Goal: Transaction & Acquisition: Purchase product/service

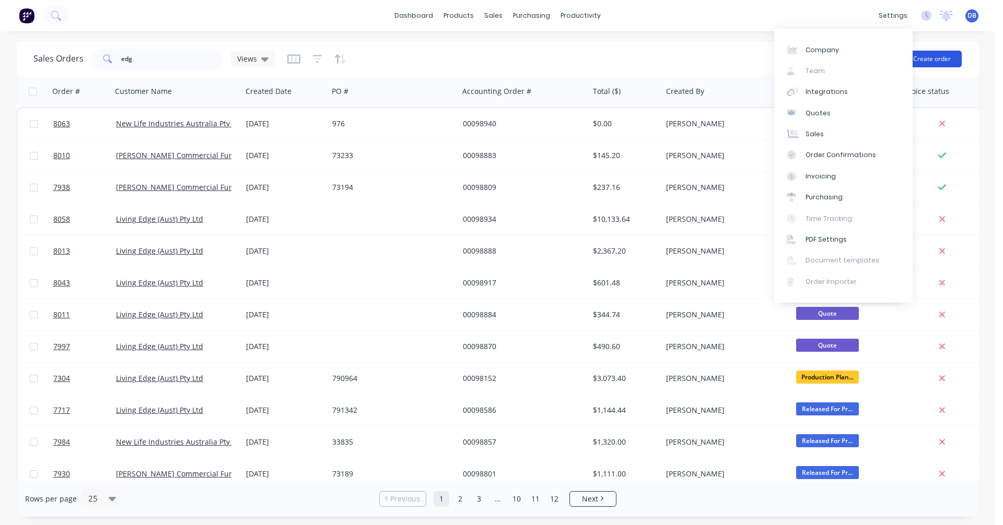
click at [932, 58] on button "Create order" at bounding box center [932, 59] width 60 height 17
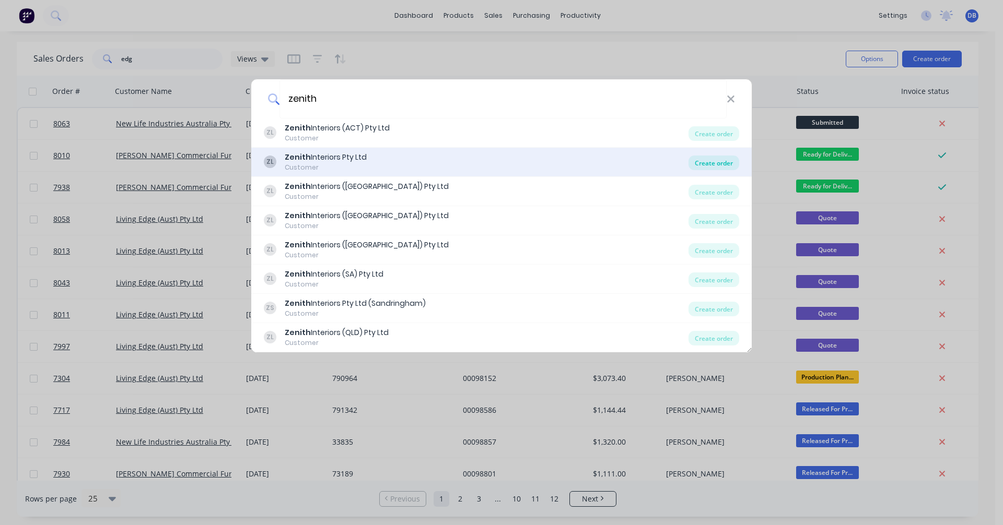
type input "zenith"
click at [725, 165] on div "Create order" at bounding box center [713, 163] width 51 height 15
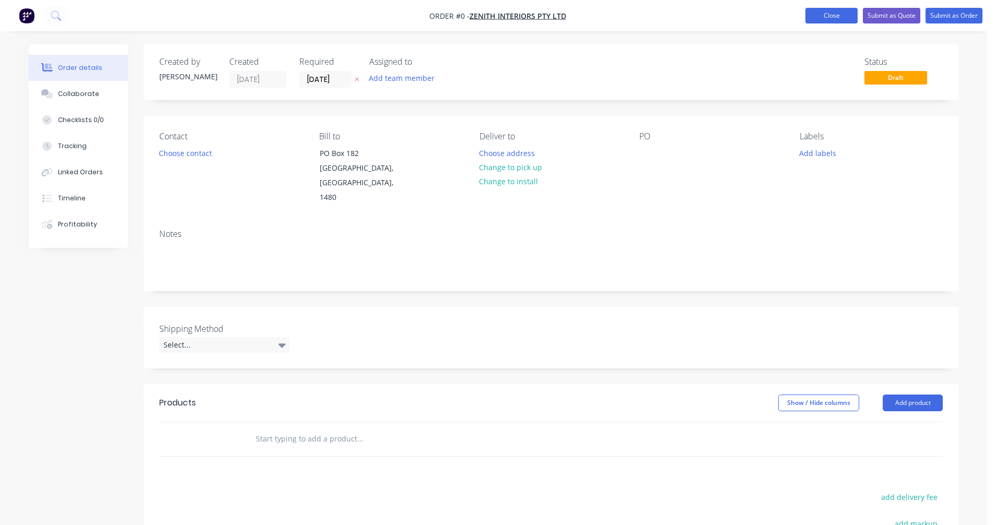
click at [836, 16] on button "Close" at bounding box center [831, 16] width 52 height 16
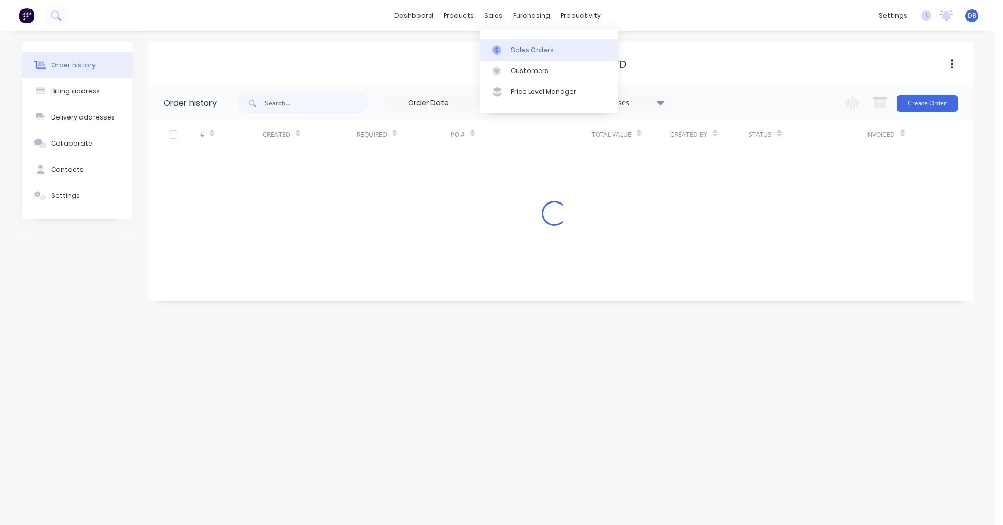
click at [518, 50] on div "Sales Orders" at bounding box center [532, 49] width 43 height 9
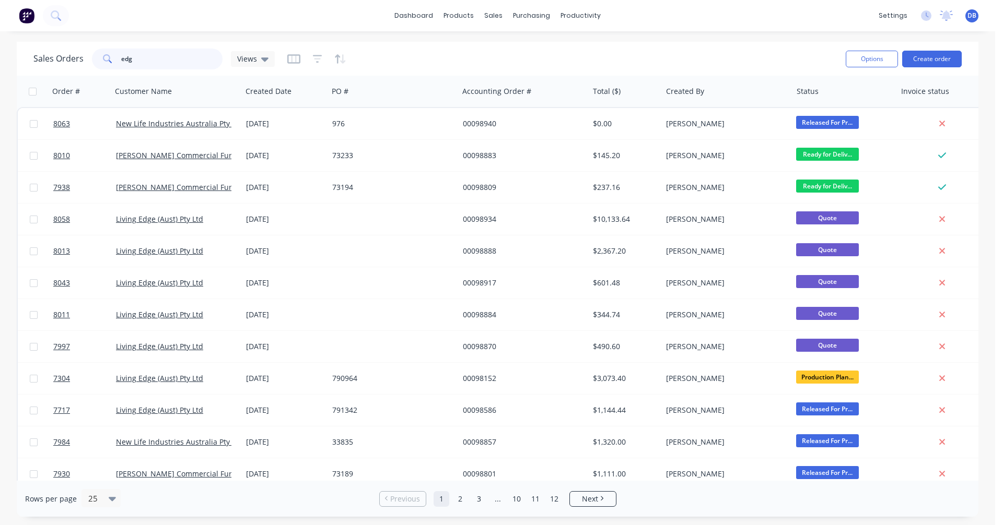
click at [96, 61] on div "edg" at bounding box center [157, 59] width 131 height 21
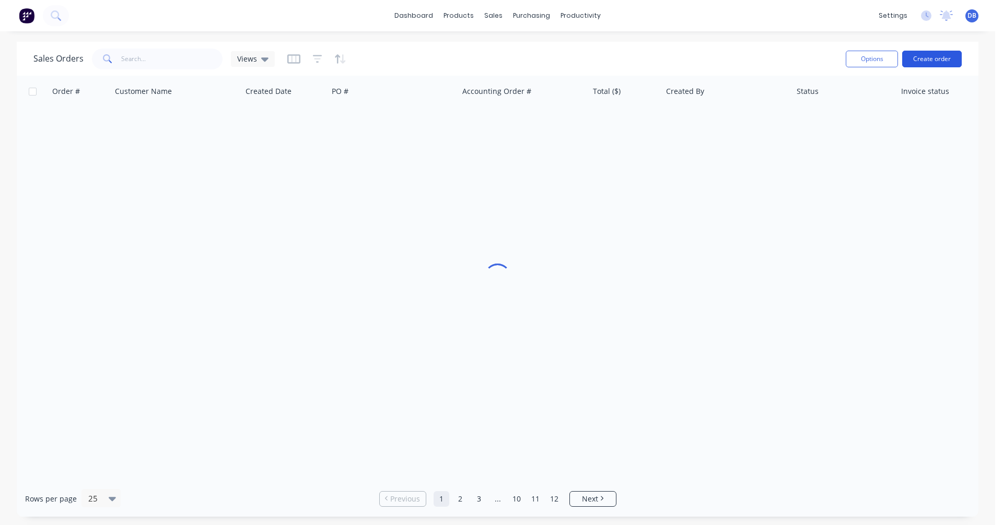
click at [938, 57] on button "Create order" at bounding box center [932, 59] width 60 height 17
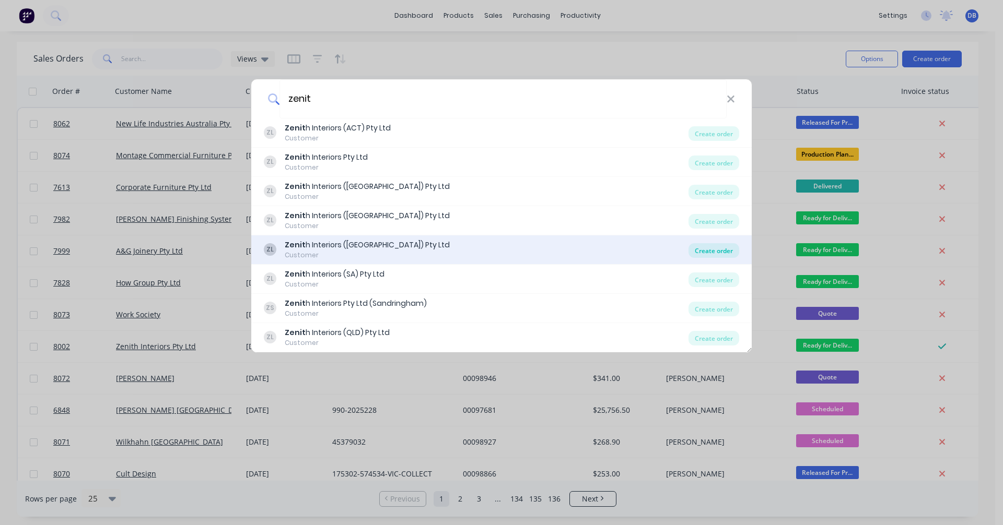
type input "zenit"
click at [702, 247] on div "Create order" at bounding box center [713, 250] width 51 height 15
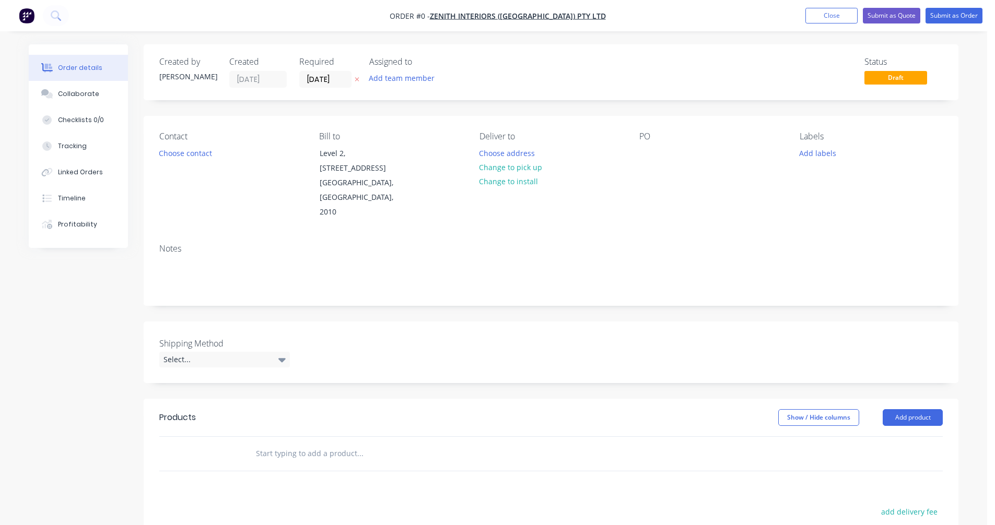
click at [282, 443] on input "text" at bounding box center [359, 453] width 209 height 21
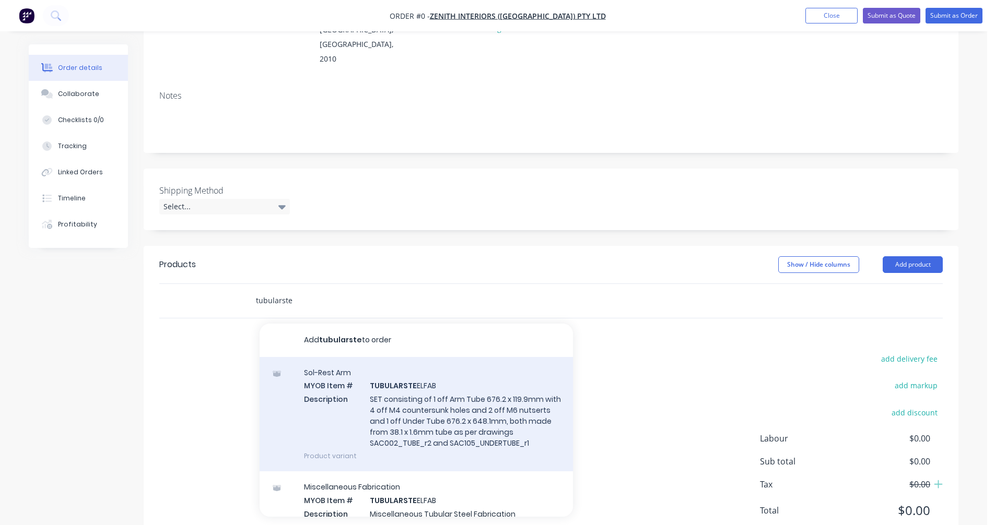
scroll to position [157, 0]
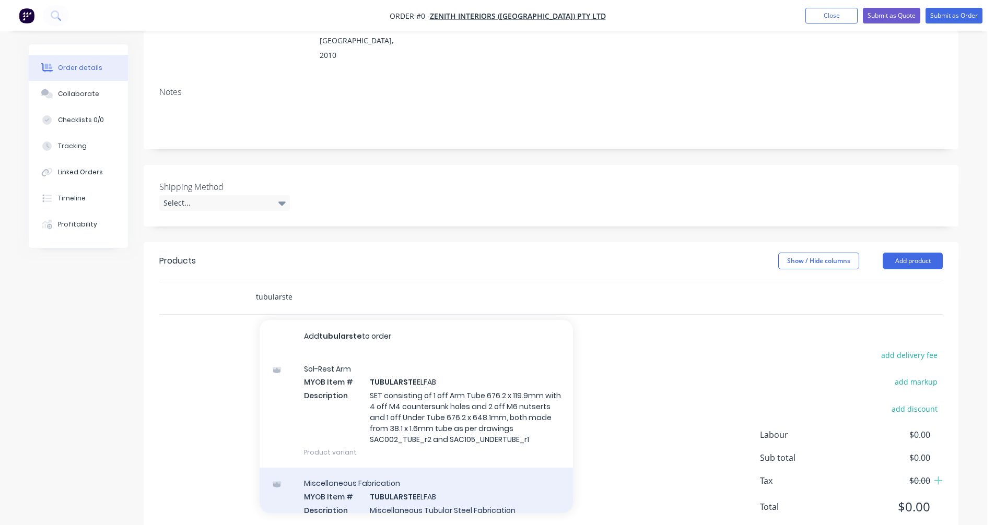
type input "tubularste"
click at [408, 490] on div "Miscellaneous Fabrication MYOB Item # TUBULARSTE ELFAB Description Miscellaneou…" at bounding box center [416, 503] width 313 height 71
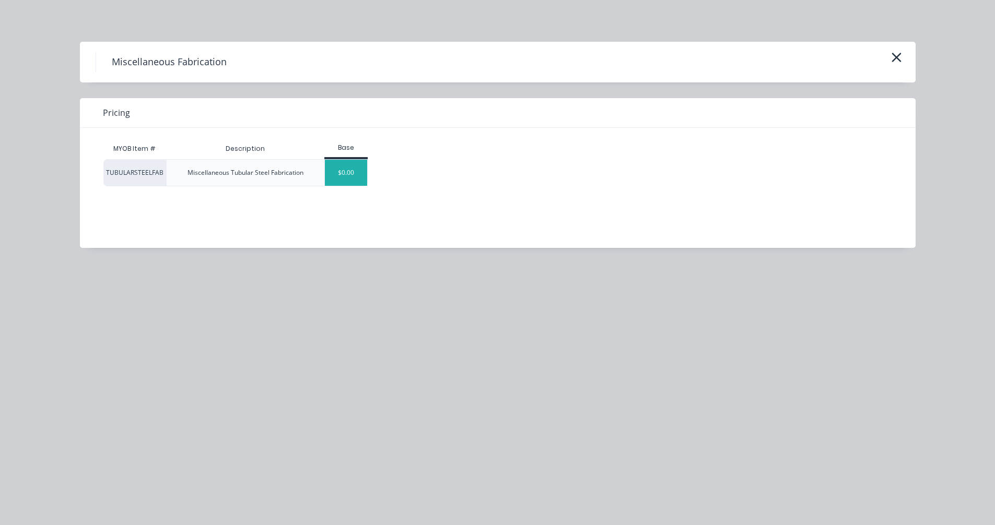
click at [347, 174] on div "$0.00" at bounding box center [346, 173] width 42 height 26
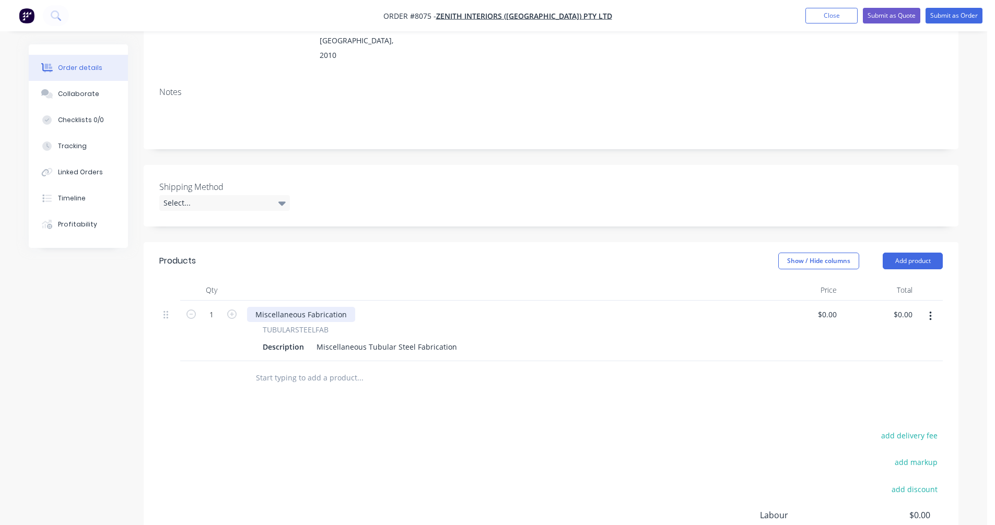
click at [303, 307] on div "Miscellaneous Fabrication" at bounding box center [301, 314] width 108 height 15
click at [426, 339] on div "Miscellaneous Tubular Steel Fabrication" at bounding box center [386, 346] width 149 height 15
click at [450, 339] on div "Miscellaneous Tubular Steel Fabrication" at bounding box center [386, 346] width 149 height 15
drag, startPoint x: 451, startPoint y: 333, endPoint x: 308, endPoint y: 336, distance: 142.6
click at [308, 339] on div "Description Miscellaneous Tubular Steel Fabrication" at bounding box center [502, 346] width 487 height 15
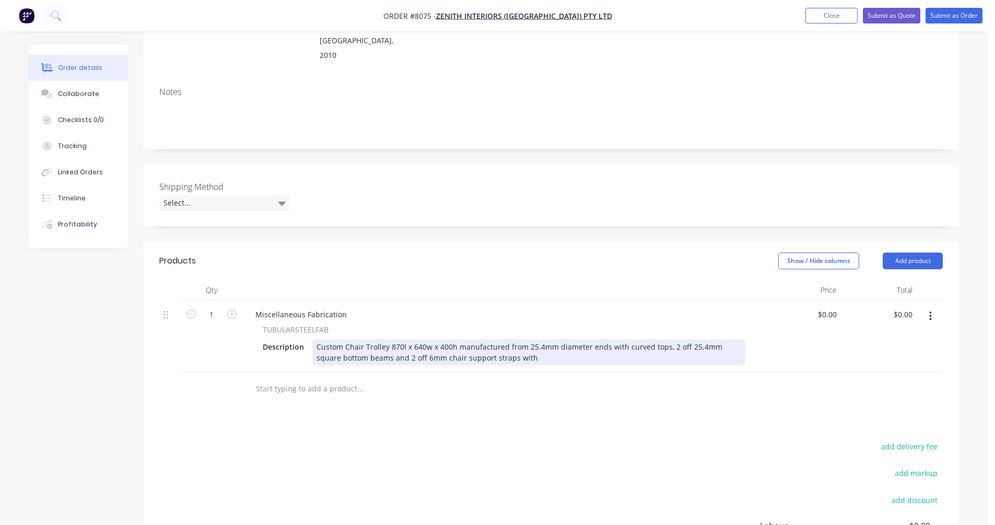
click at [508, 345] on div "Custom Chair Trolley 870l x 640w x 400h manufactured from 25.4mm diameter ends …" at bounding box center [528, 352] width 433 height 26
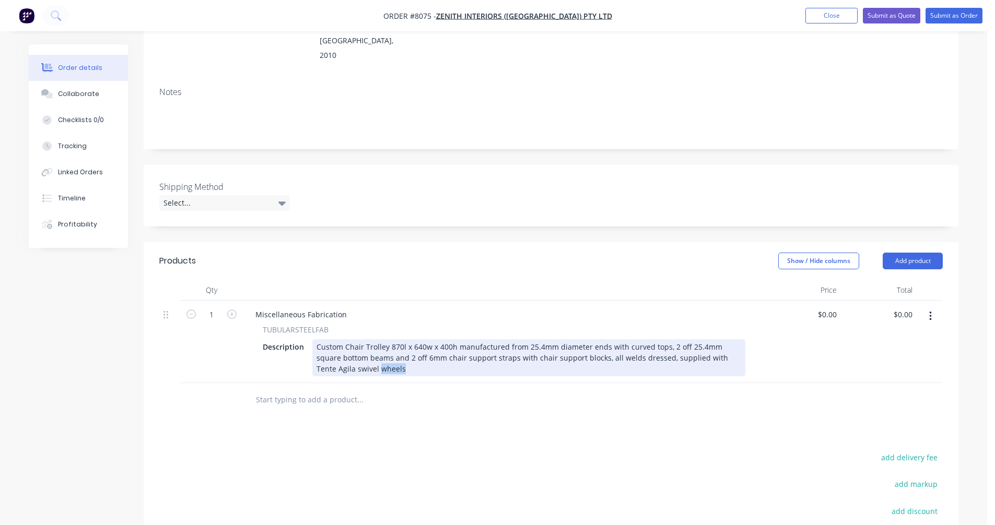
drag, startPoint x: 361, startPoint y: 356, endPoint x: 340, endPoint y: 357, distance: 21.4
click at [340, 357] on div "Custom Chair Trolley 870l x 640w x 400h manufactured from 25.4mm diameter ends …" at bounding box center [528, 357] width 433 height 37
click at [690, 343] on div "Custom Chair Trolley 870l x 640w x 400h manufactured from 25.4mm diameter ends …" at bounding box center [528, 357] width 433 height 37
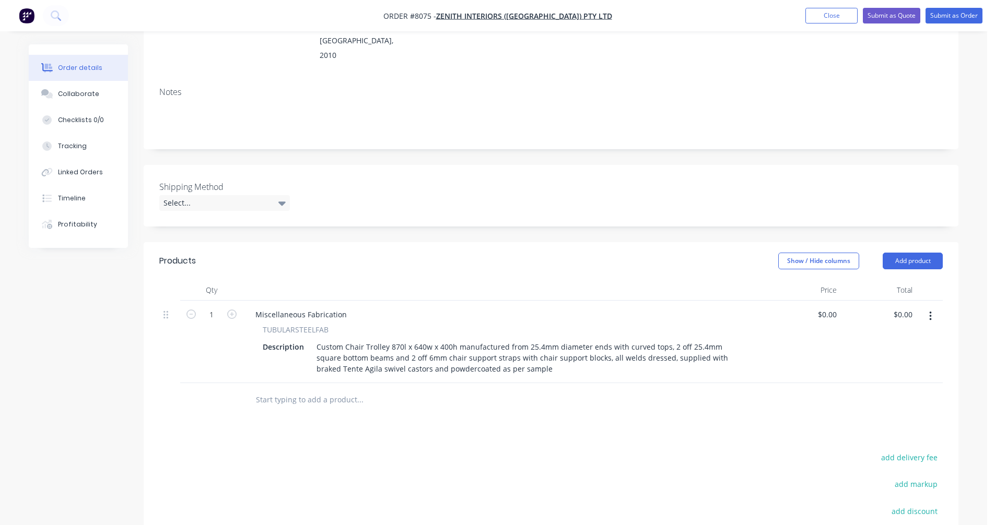
click at [299, 390] on input "text" at bounding box center [359, 400] width 209 height 21
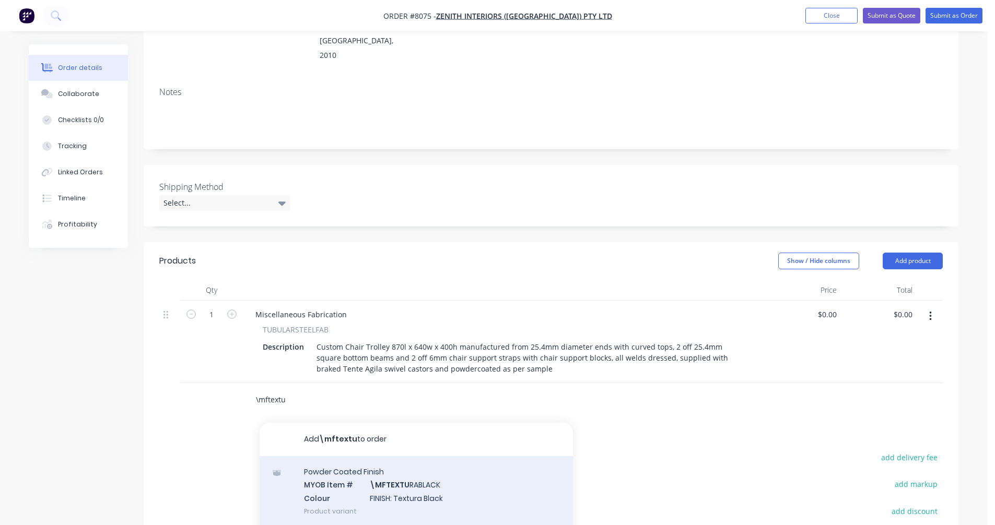
type input "\mftextu"
click at [417, 478] on div "Powder Coated Finish MYOB Item # \MFTEXTU RABLACK Colour FINISH: Textura Black …" at bounding box center [416, 491] width 313 height 71
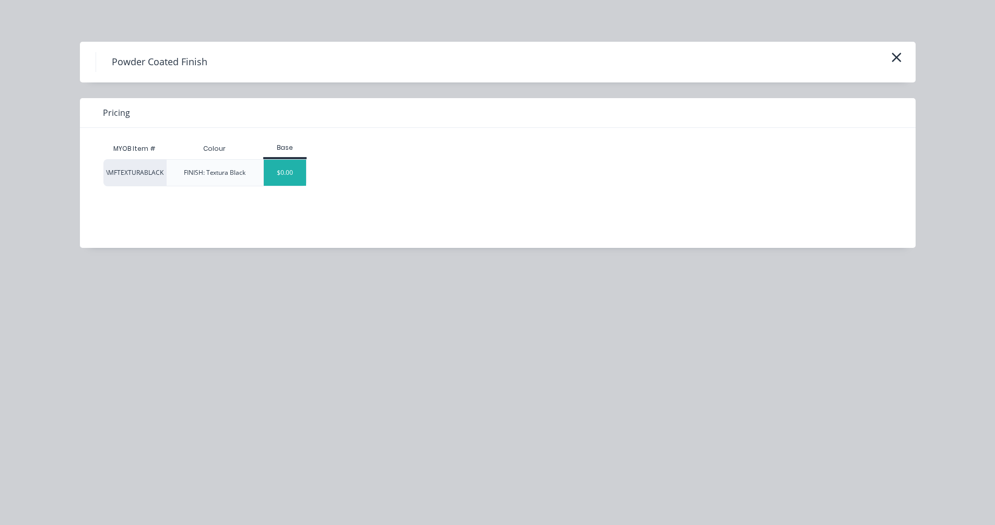
click at [290, 180] on div "$0.00" at bounding box center [285, 173] width 42 height 26
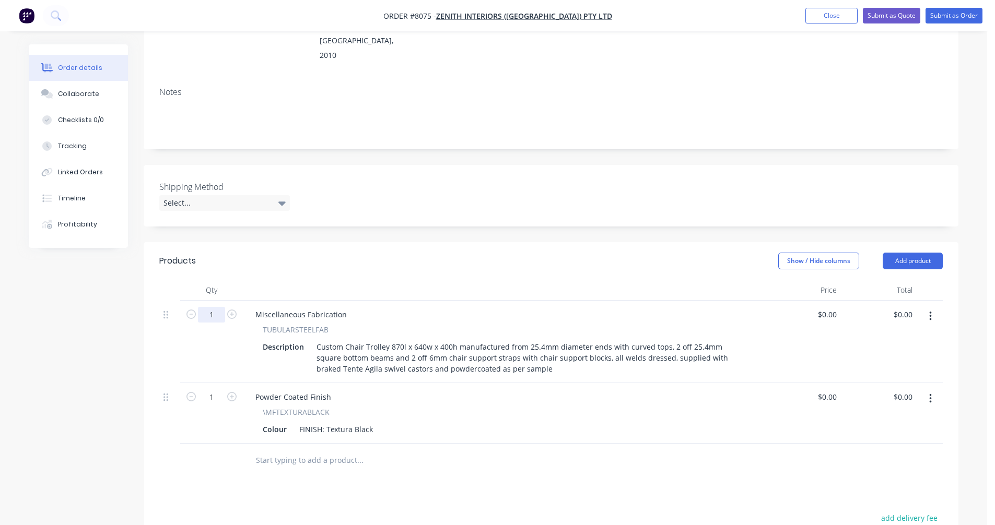
click at [216, 307] on input "1" at bounding box center [211, 315] width 27 height 16
type input "34"
type input "$0.00"
click at [274, 307] on div "Miscellaneous Fabrication" at bounding box center [301, 314] width 108 height 15
click at [326, 307] on div "Miscellaneous Fabrication" at bounding box center [301, 314] width 108 height 15
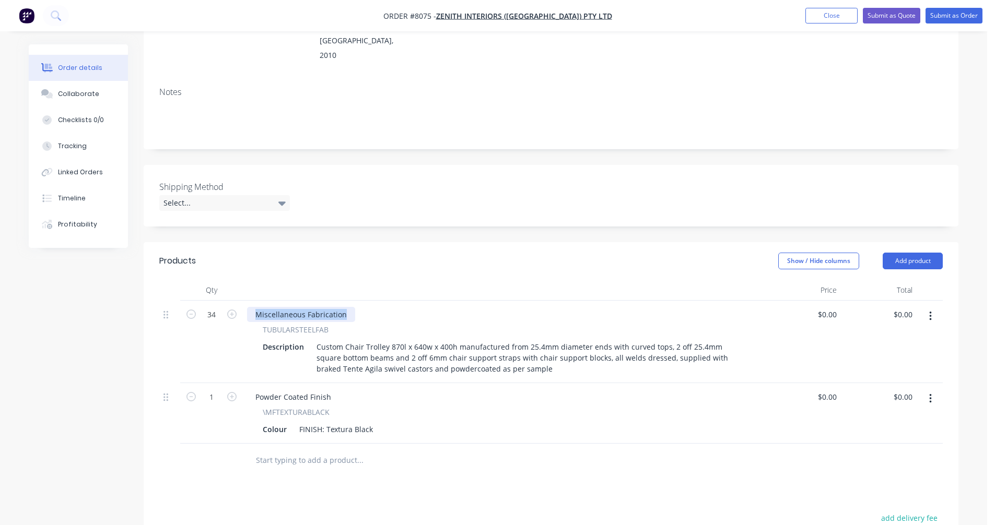
drag, startPoint x: 346, startPoint y: 301, endPoint x: 244, endPoint y: 302, distance: 101.9
click at [244, 302] on div "Miscellaneous Fabrication TUBULARSTEELFAB Description Custom Chair Trolley 870l…" at bounding box center [504, 342] width 522 height 83
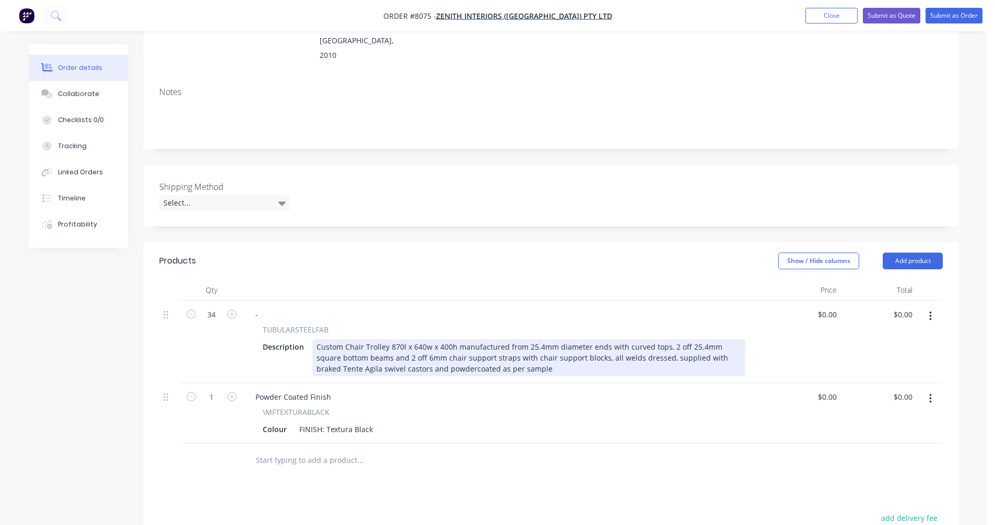
click at [639, 339] on div "Custom Chair Trolley 870l x 640w x 400h manufactured from 25.4mm diameter ends …" at bounding box center [528, 357] width 433 height 37
type input "$894.00"
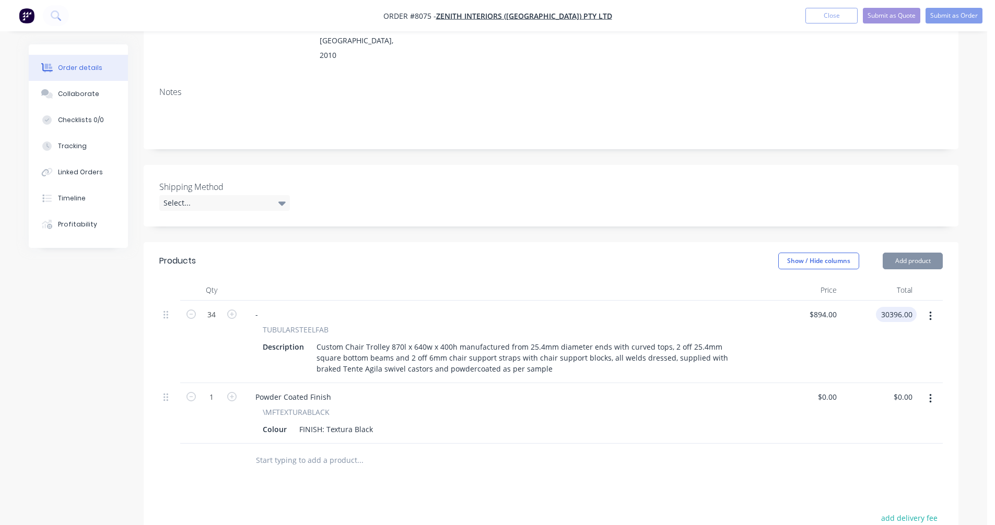
type input "$30,396.00"
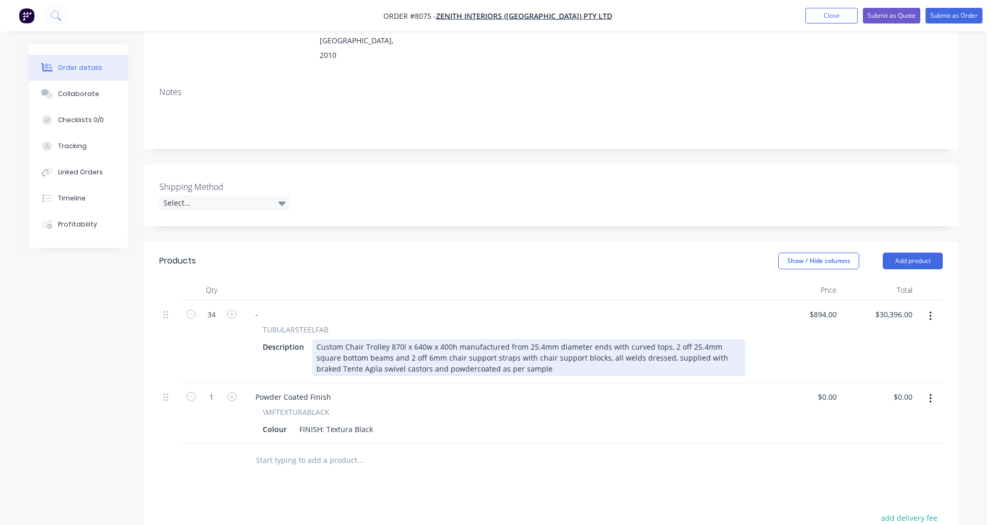
click at [427, 347] on div "Custom Chair Trolley 870l x 640w x 400h manufactured from 25.4mm diameter ends …" at bounding box center [528, 357] width 433 height 37
type input "$815.00"
type input "$27,710.00"
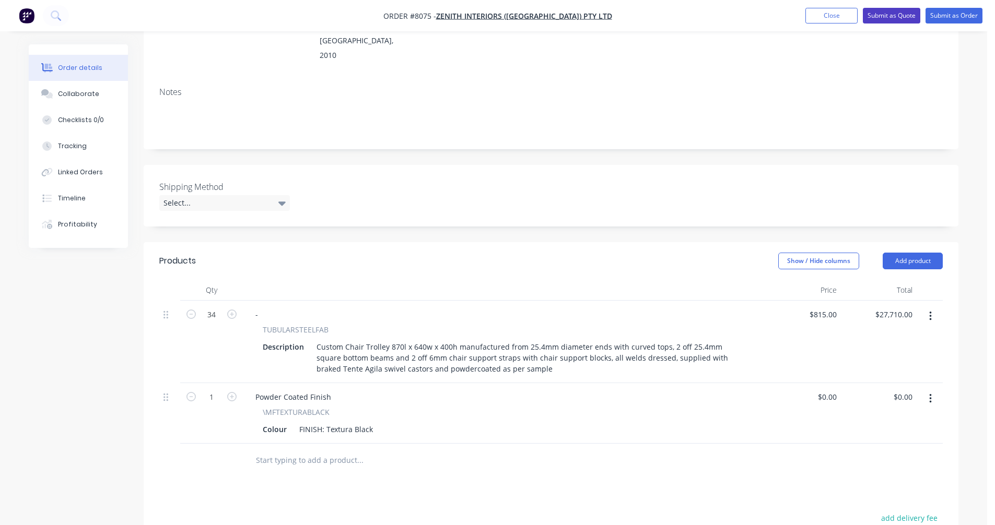
click at [888, 14] on button "Submit as Quote" at bounding box center [891, 16] width 57 height 16
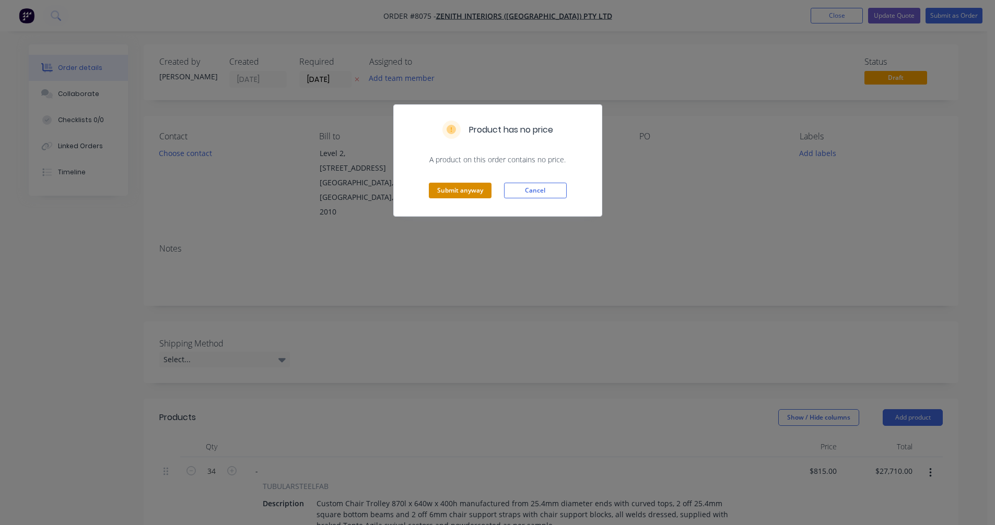
click at [466, 185] on button "Submit anyway" at bounding box center [460, 191] width 63 height 16
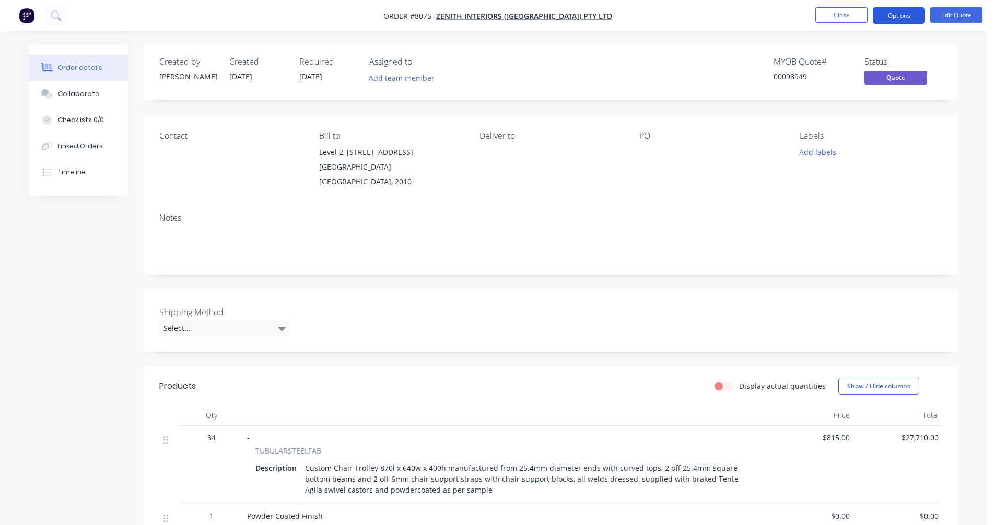
click at [905, 17] on button "Options" at bounding box center [899, 15] width 52 height 17
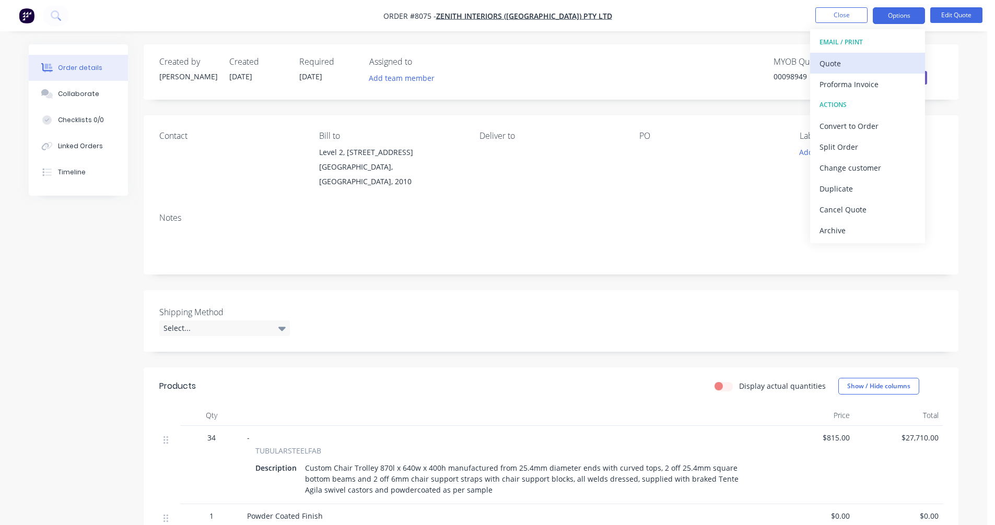
click at [848, 63] on div "Quote" at bounding box center [867, 63] width 96 height 15
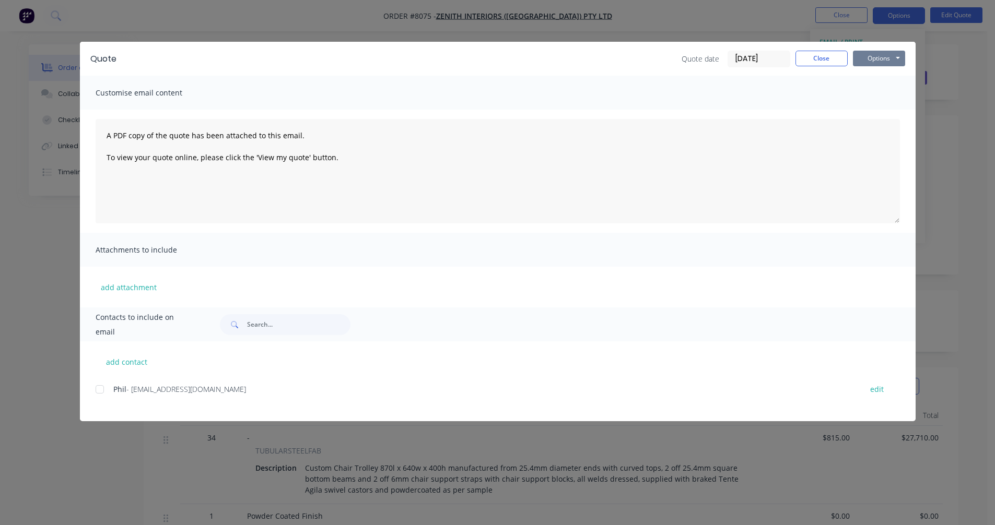
click at [876, 56] on button "Options" at bounding box center [879, 59] width 52 height 16
click at [876, 74] on button "Preview" at bounding box center [886, 76] width 67 height 17
click at [818, 55] on button "Close" at bounding box center [821, 59] width 52 height 16
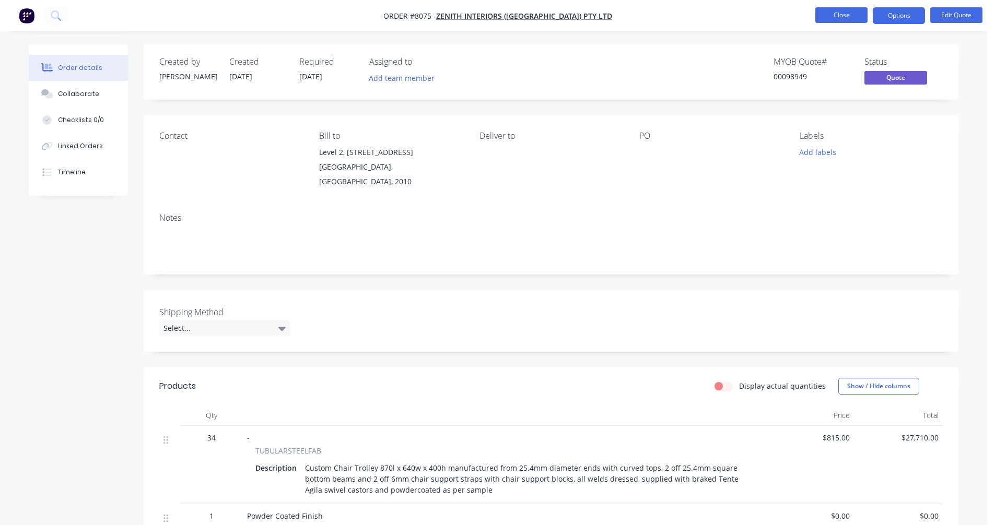
click at [836, 19] on button "Close" at bounding box center [841, 15] width 52 height 16
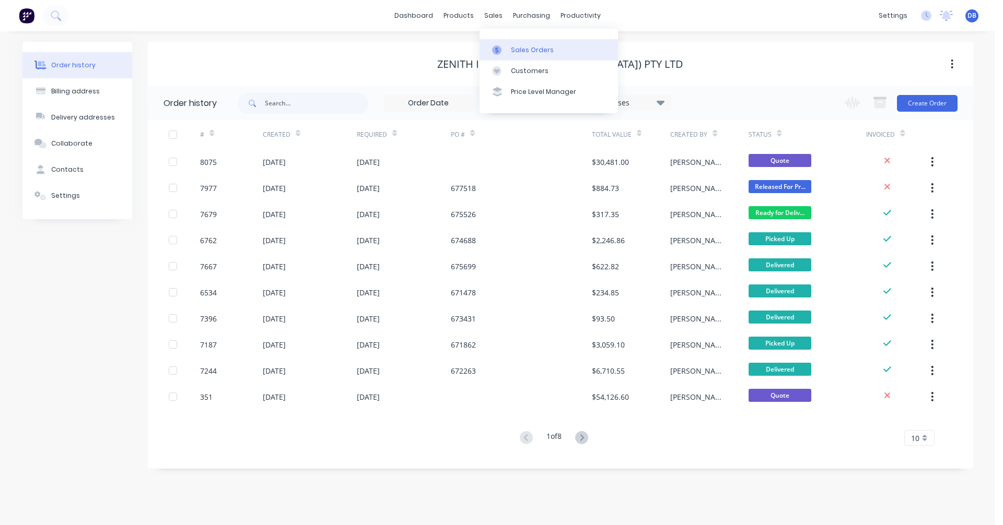
click at [512, 46] on div "Sales Orders" at bounding box center [532, 49] width 43 height 9
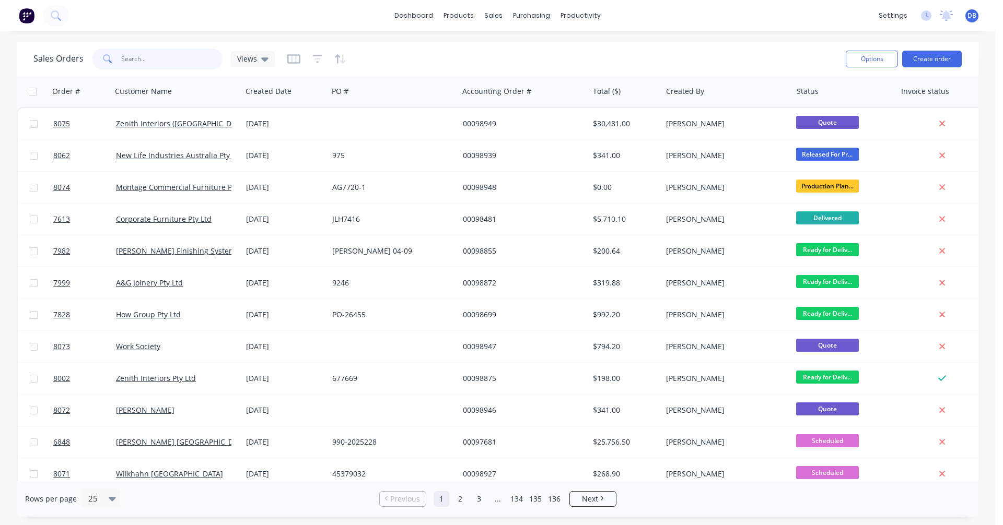
click at [164, 57] on input "text" at bounding box center [172, 59] width 102 height 21
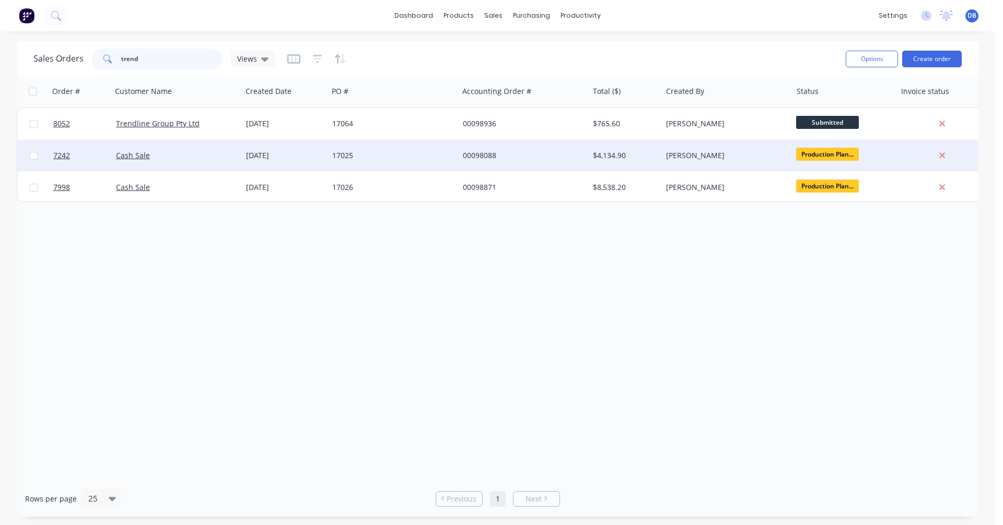
type input "trend"
click at [484, 154] on div "00098088" at bounding box center [521, 155] width 116 height 10
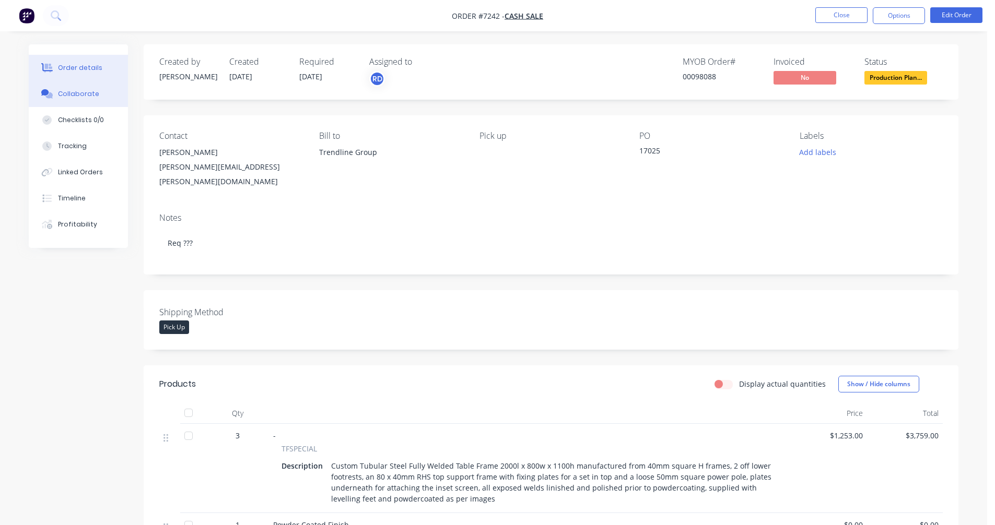
click at [71, 97] on div "Collaborate" at bounding box center [78, 93] width 41 height 9
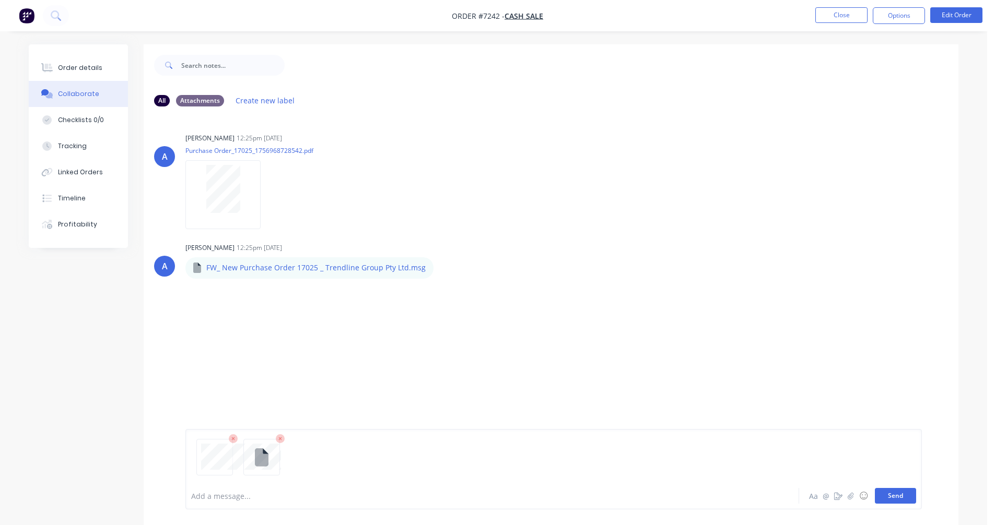
click at [901, 495] on button "Send" at bounding box center [895, 496] width 41 height 16
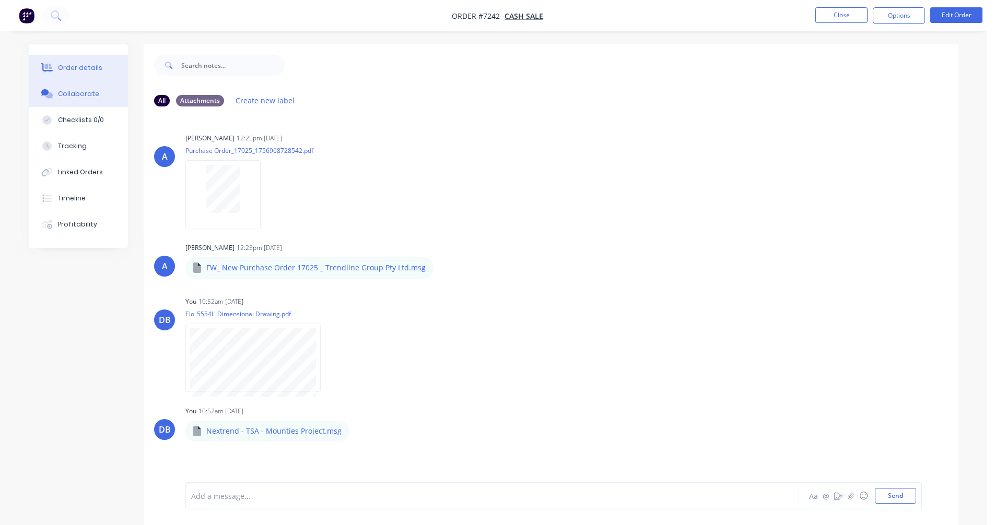
click at [87, 67] on div "Order details" at bounding box center [80, 67] width 44 height 9
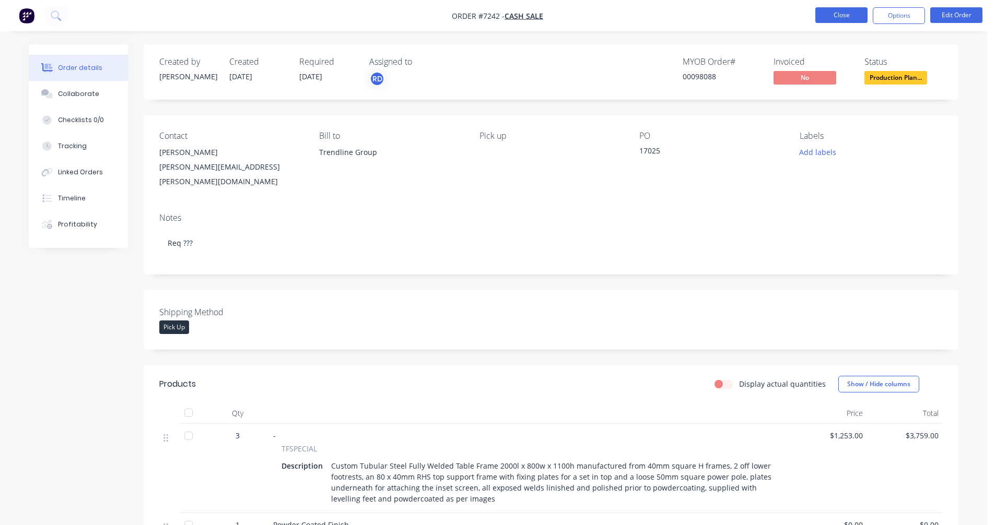
click at [825, 11] on button "Close" at bounding box center [841, 15] width 52 height 16
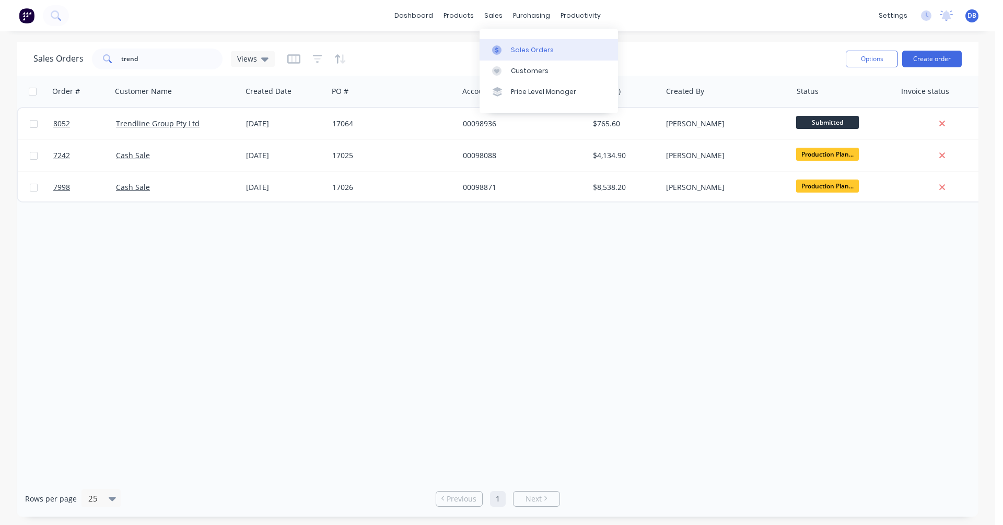
click at [506, 53] on div at bounding box center [500, 49] width 16 height 9
drag, startPoint x: 158, startPoint y: 56, endPoint x: 86, endPoint y: 62, distance: 72.3
click at [87, 61] on div "Sales Orders trend Views" at bounding box center [153, 59] width 241 height 21
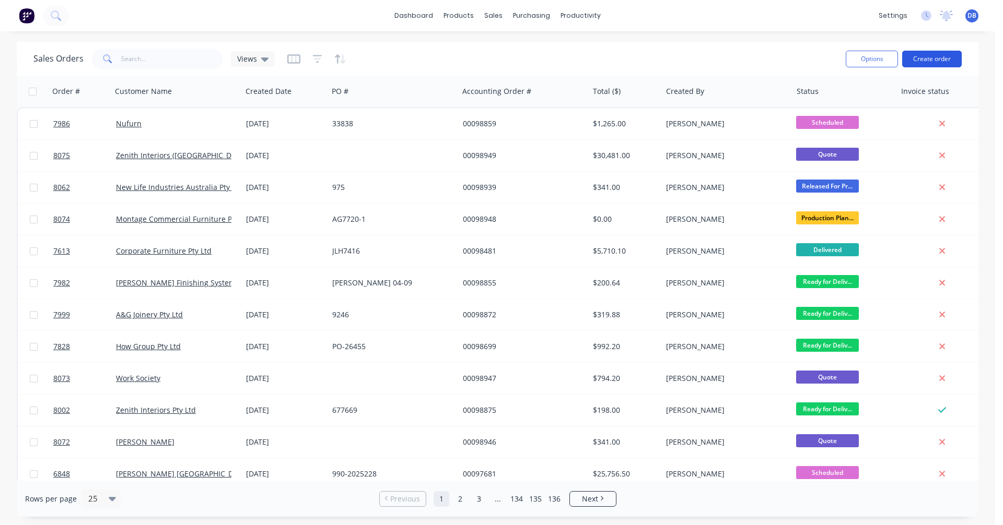
click at [931, 54] on button "Create order" at bounding box center [932, 59] width 60 height 17
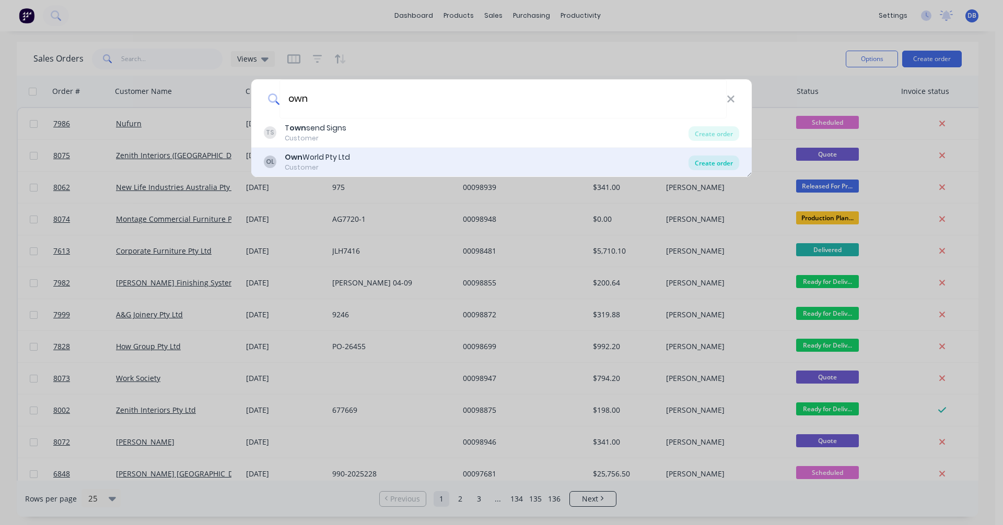
type input "own"
click at [716, 160] on div "Create order" at bounding box center [713, 163] width 51 height 15
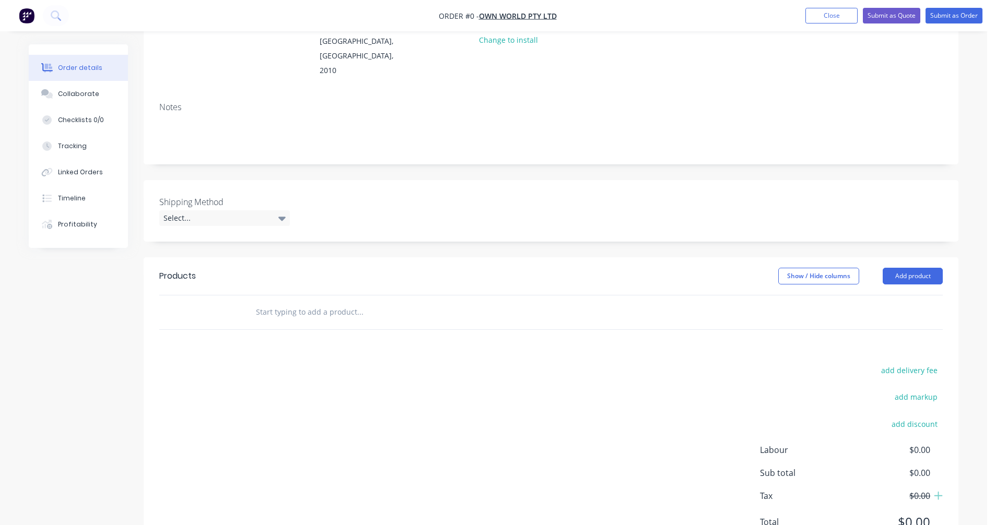
scroll to position [157, 0]
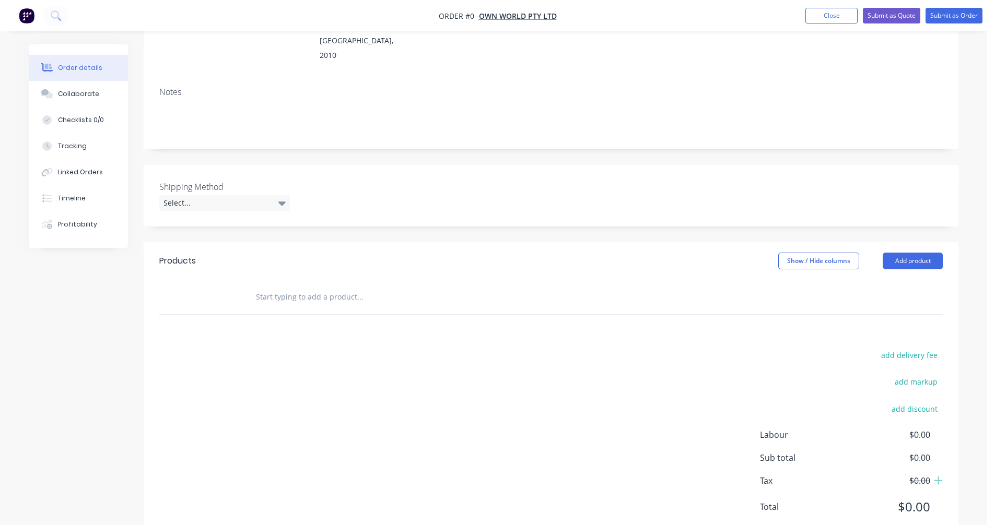
click at [278, 287] on input "text" at bounding box center [359, 297] width 209 height 21
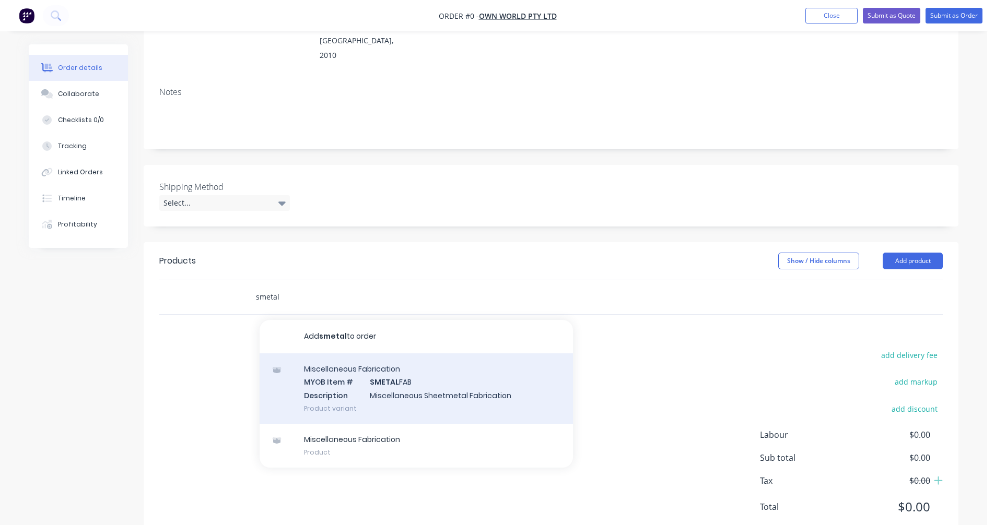
type input "smetal"
click at [377, 362] on div "Miscellaneous Fabrication MYOB Item # SMETAL FAB Description Miscellaneous Shee…" at bounding box center [416, 389] width 313 height 71
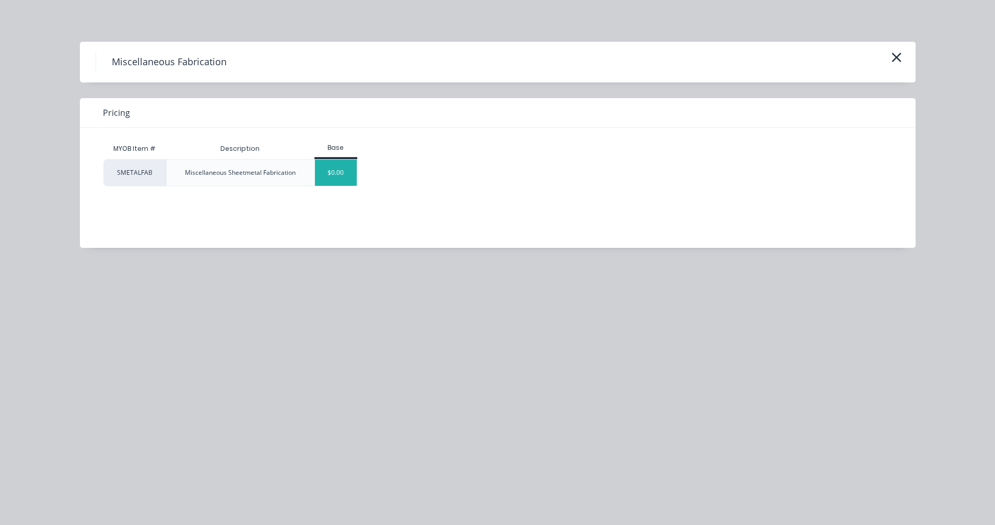
click at [330, 176] on div "$0.00" at bounding box center [336, 173] width 42 height 26
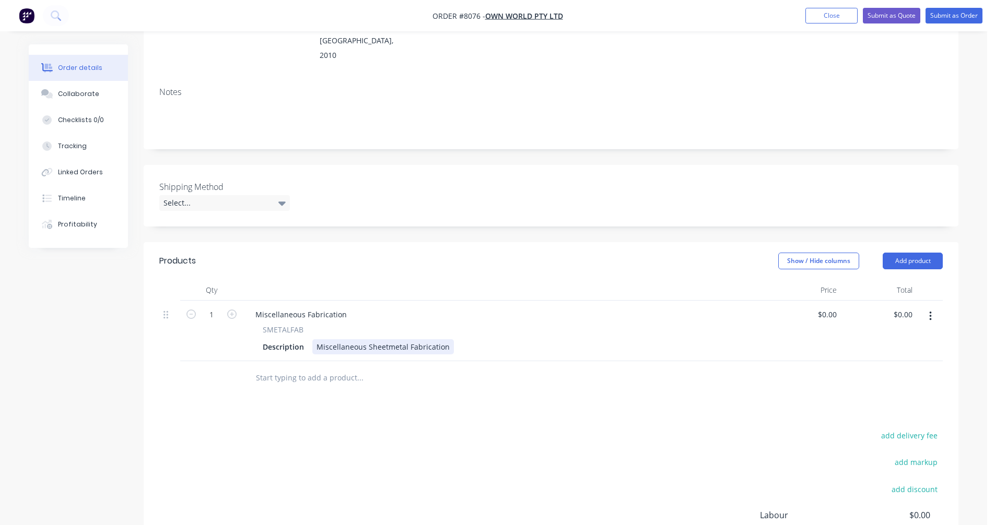
click at [397, 339] on div "Miscellaneous Sheetmetal Fabrication" at bounding box center [383, 346] width 142 height 15
drag, startPoint x: 386, startPoint y: 313, endPoint x: 400, endPoint y: 313, distance: 13.6
click at [387, 339] on div "Miscellaneous Sheetmetal Fabrication" at bounding box center [383, 346] width 142 height 15
drag, startPoint x: 445, startPoint y: 318, endPoint x: 310, endPoint y: 315, distance: 135.3
click at [311, 339] on div "Description Miscellaneous Sheetmetal Fabrication" at bounding box center [502, 346] width 487 height 15
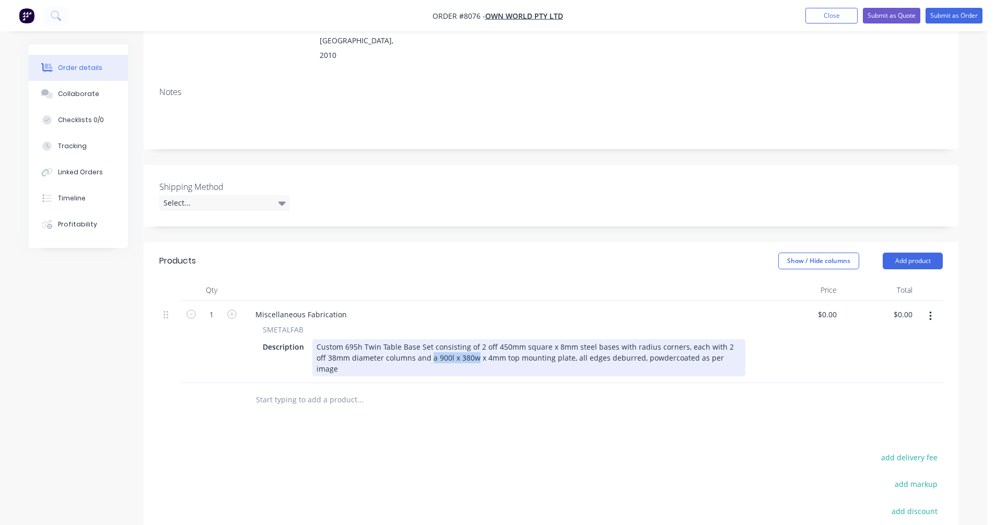
drag, startPoint x: 465, startPoint y: 330, endPoint x: 419, endPoint y: 330, distance: 46.0
click at [419, 339] on div "Custom 695h Twin Table Base Set consisting of 2 off 450mm square x 8mm steel ba…" at bounding box center [528, 357] width 433 height 37
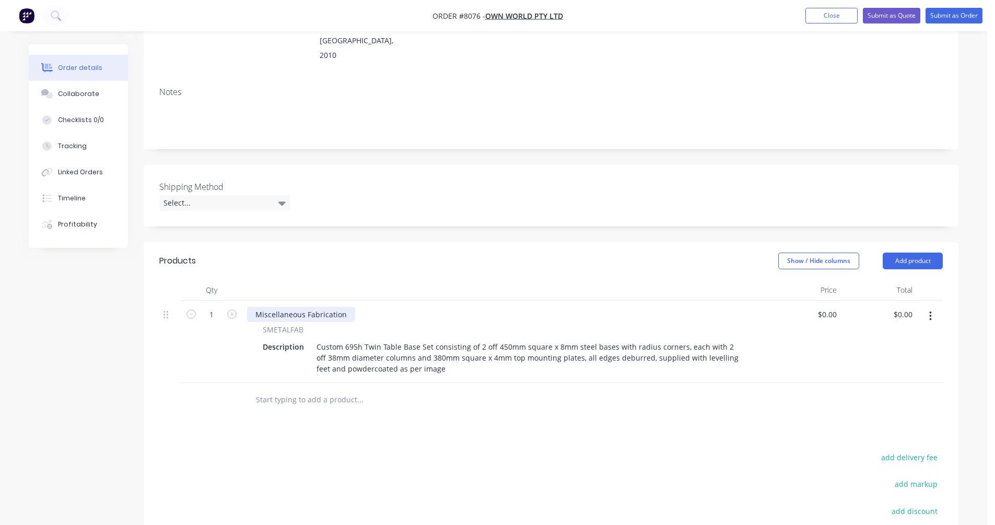
click at [277, 307] on div "Miscellaneous Fabrication" at bounding box center [301, 314] width 108 height 15
drag, startPoint x: 344, startPoint y: 286, endPoint x: 249, endPoint y: 283, distance: 95.1
click at [249, 307] on div "Miscellaneous Fabrication" at bounding box center [301, 314] width 108 height 15
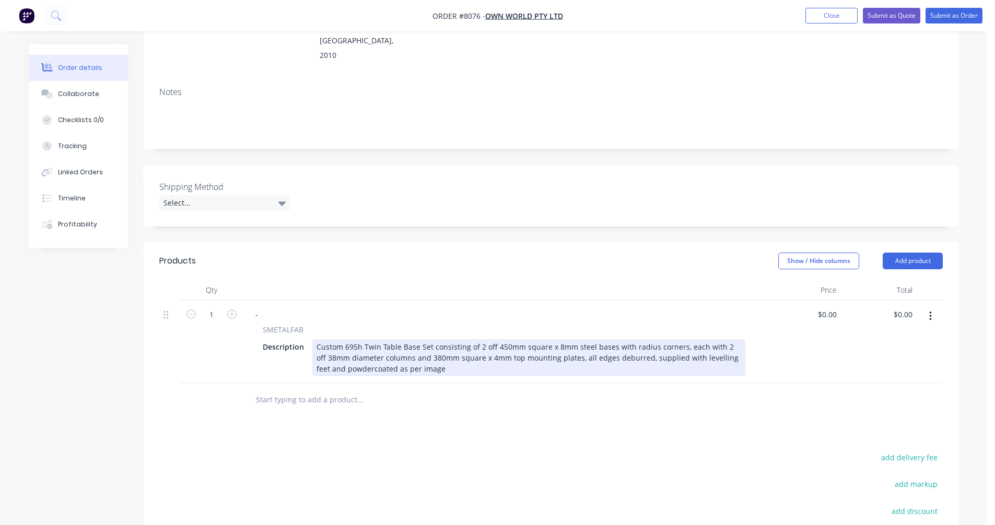
click at [537, 339] on div "Custom 695h Twin Table Base Set consisting of 2 off 450mm square x 8mm steel ba…" at bounding box center [528, 357] width 433 height 37
type input "$730.00"
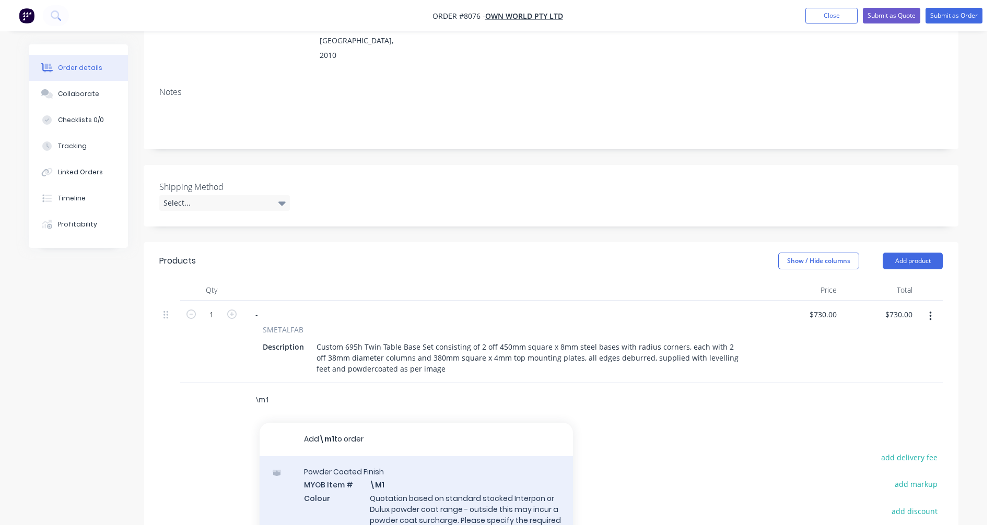
type input "\m1"
click at [426, 483] on div "Powder Coated Finish MYOB Item # \M1 Colour Quotation based on standard stocked…" at bounding box center [416, 507] width 313 height 103
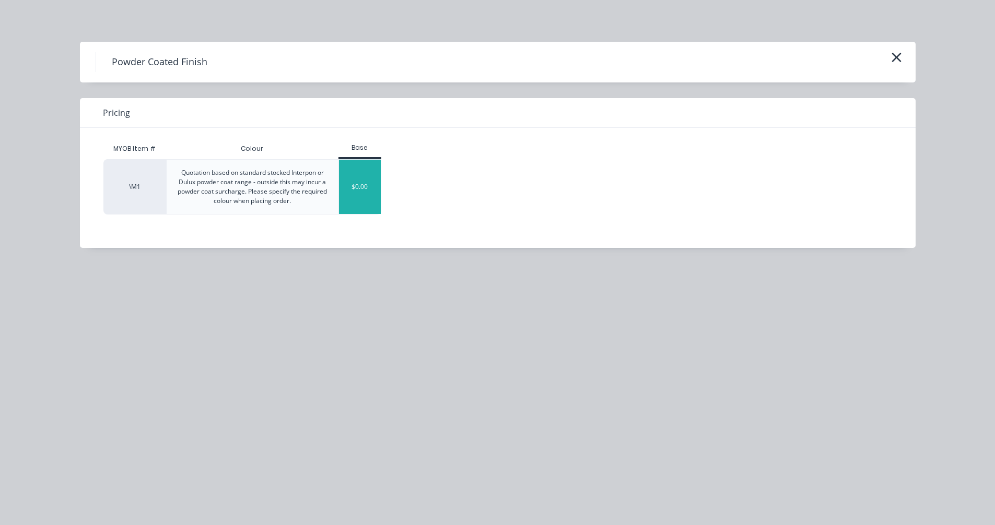
click at [364, 194] on div "$0.00" at bounding box center [360, 187] width 42 height 54
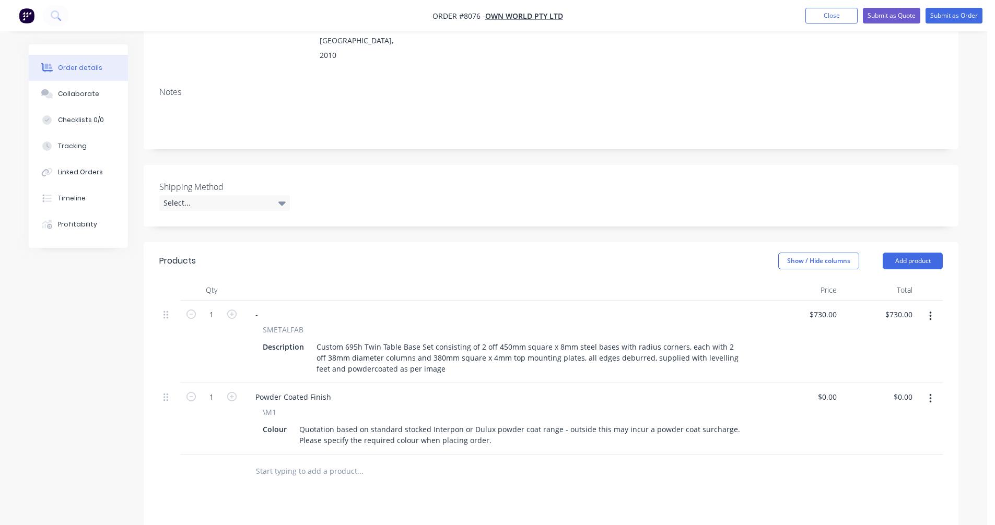
click at [277, 461] on input "text" at bounding box center [359, 471] width 209 height 21
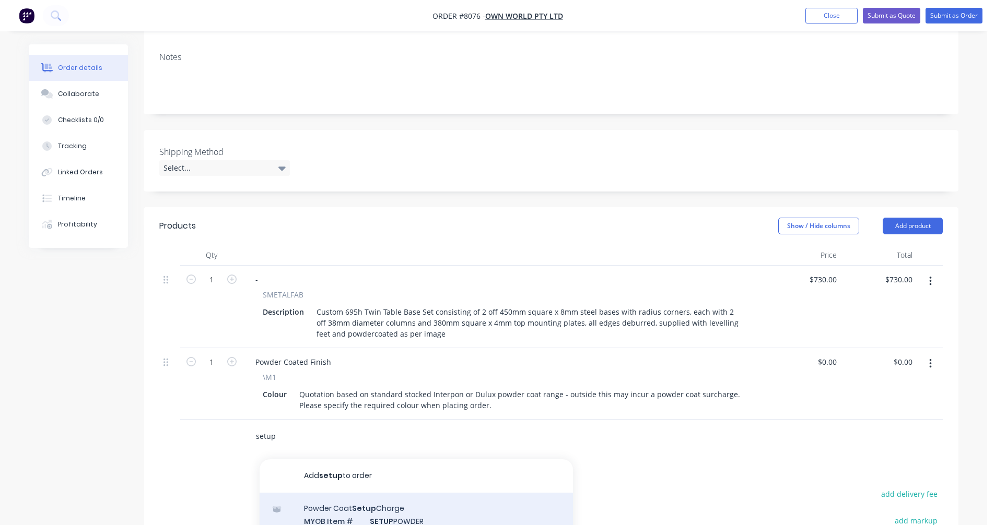
scroll to position [261, 0]
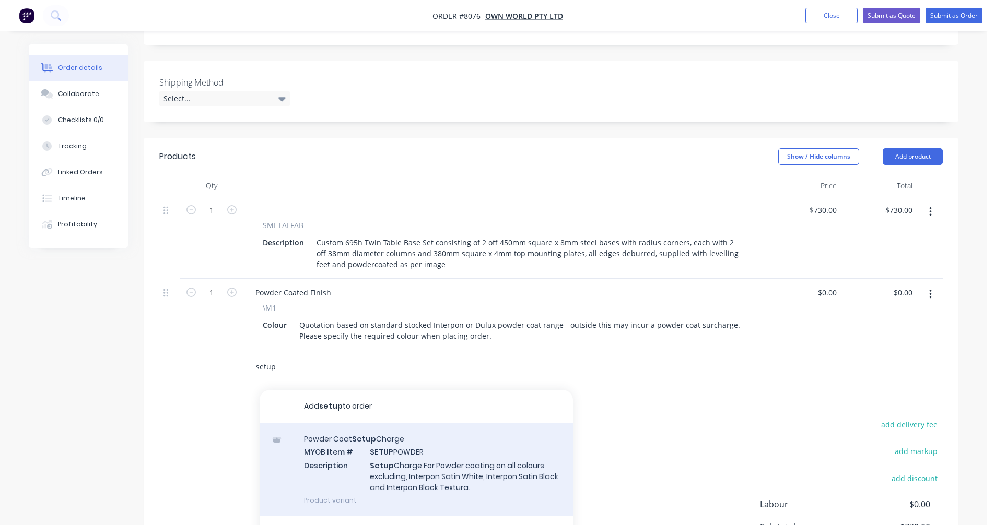
type input "setup"
click at [428, 444] on div "Powder Coat Setup Charge MYOB Item # SETUP POWDER Description Setup Charge For …" at bounding box center [416, 470] width 313 height 92
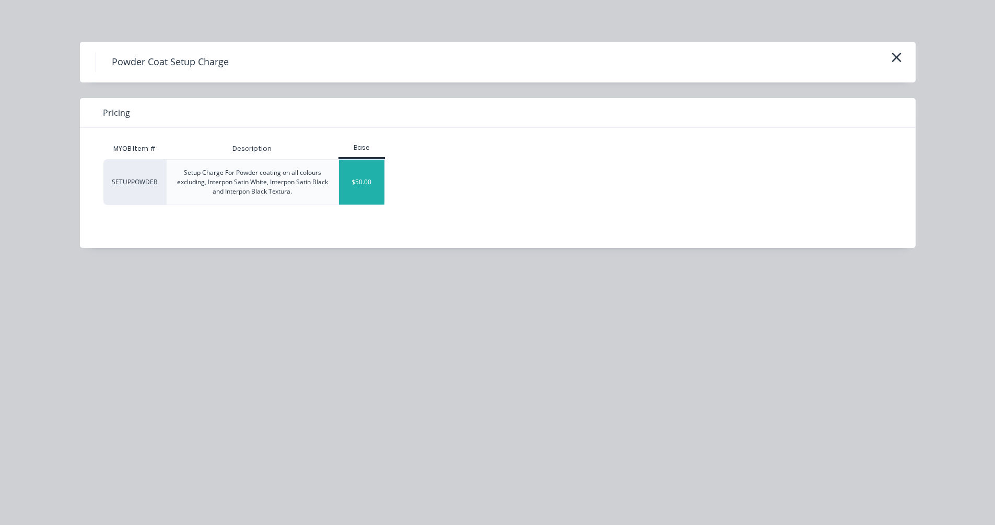
click at [364, 184] on div "$50.00" at bounding box center [361, 182] width 45 height 45
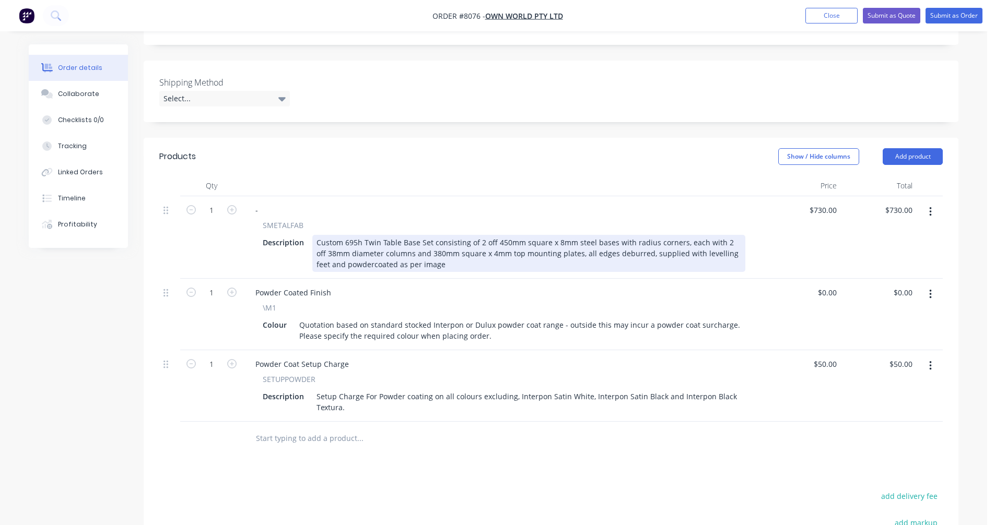
drag, startPoint x: 378, startPoint y: 236, endPoint x: 383, endPoint y: 235, distance: 5.2
click at [379, 236] on div "Custom 695h Twin Table Base Set consisting of 2 off 450mm square x 8mm steel ba…" at bounding box center [528, 253] width 433 height 37
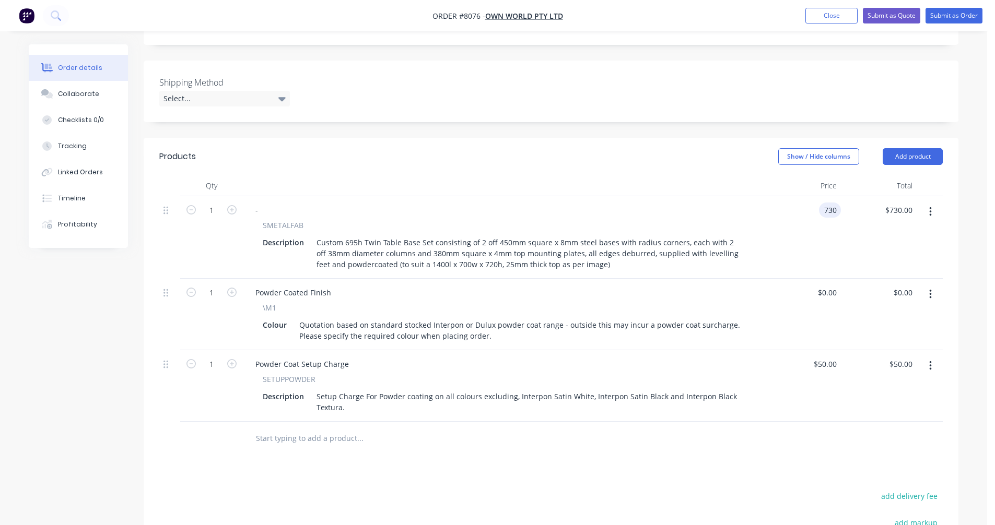
type input "$730.00"
click at [896, 13] on button "Submit as Quote" at bounding box center [891, 16] width 57 height 16
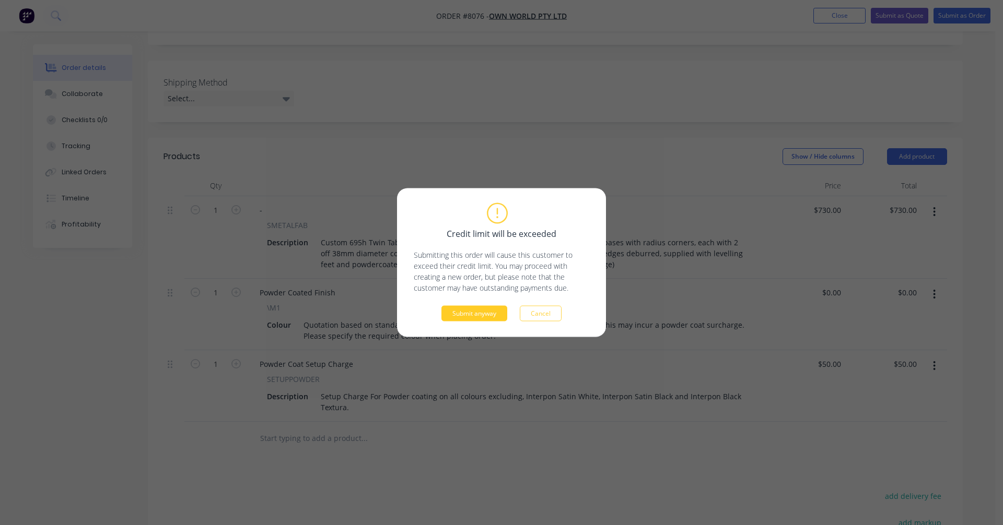
click at [472, 318] on button "Submit anyway" at bounding box center [474, 314] width 66 height 16
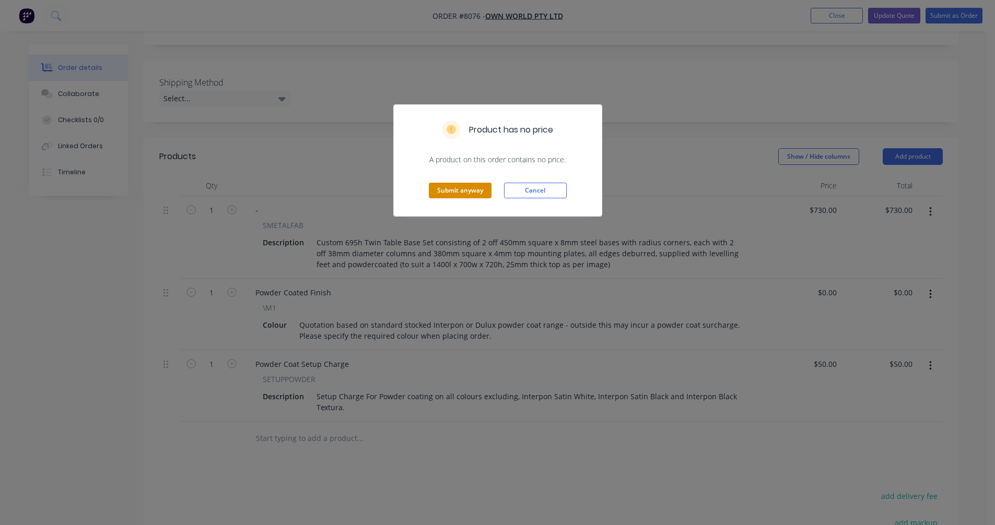
click at [468, 187] on button "Submit anyway" at bounding box center [460, 191] width 63 height 16
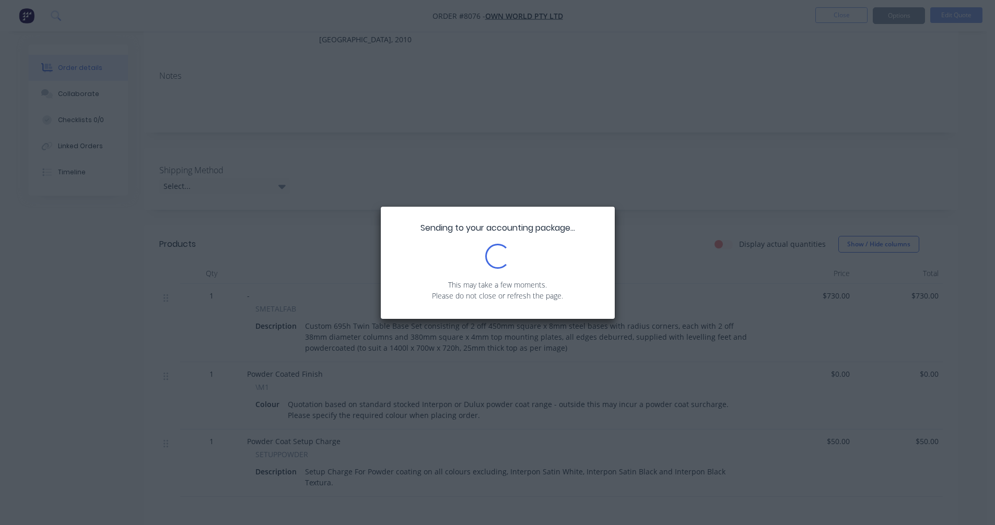
scroll to position [0, 0]
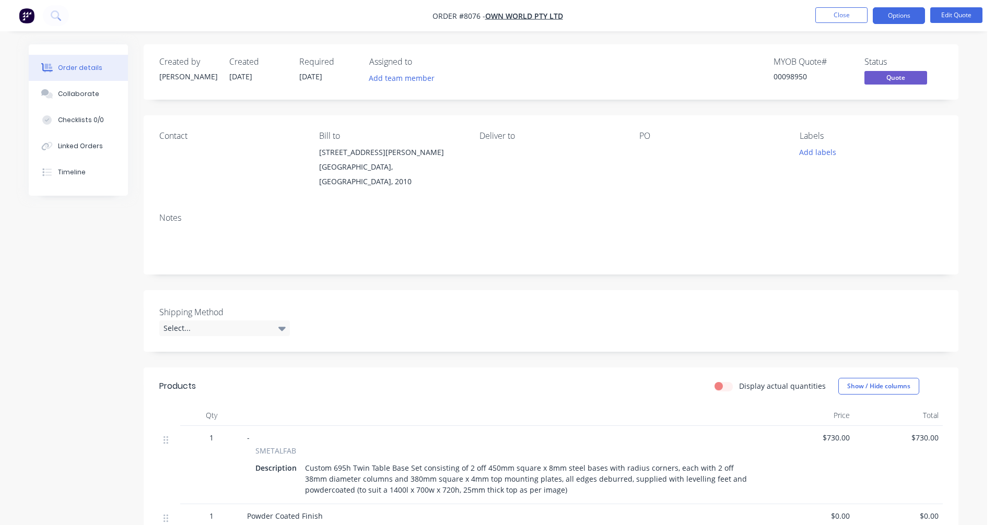
click at [495, 477] on div "Custom 695h Twin Table Base Set consisting of 2 off 450mm square x 8mm steel ba…" at bounding box center [527, 479] width 452 height 37
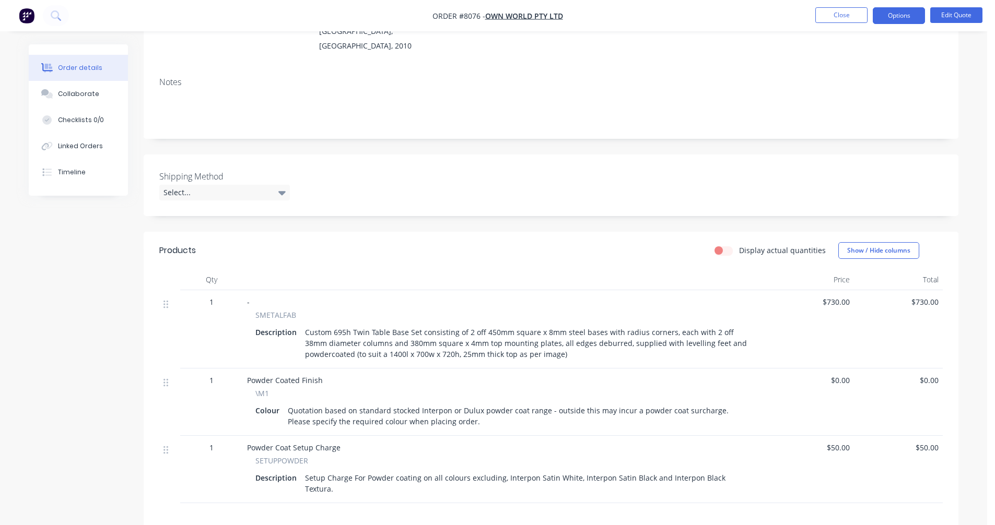
scroll to position [157, 0]
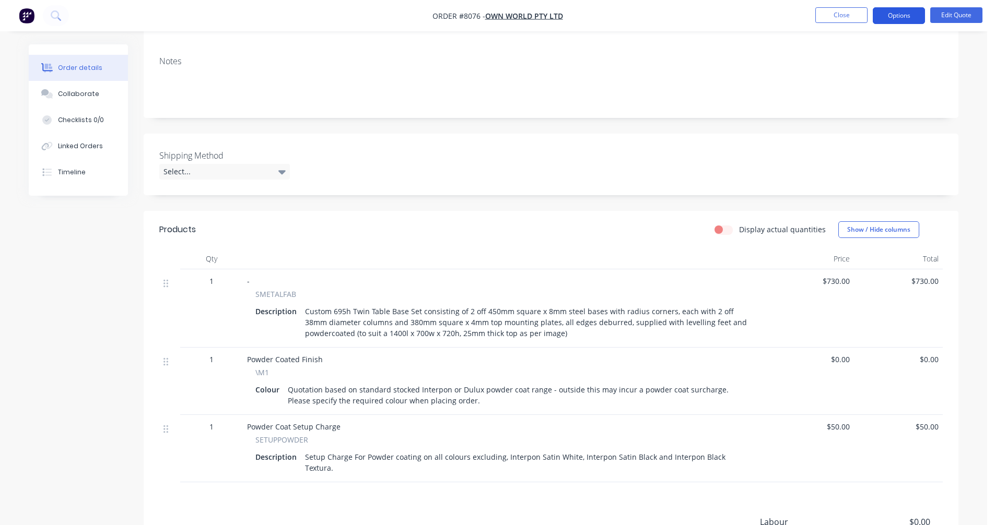
click at [894, 14] on button "Options" at bounding box center [899, 15] width 52 height 17
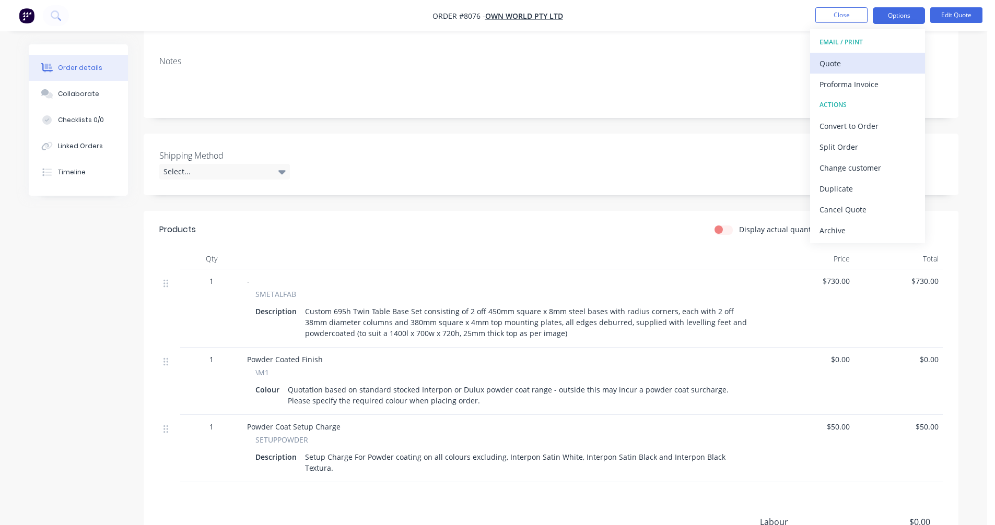
click at [851, 58] on div "Quote" at bounding box center [867, 63] width 96 height 15
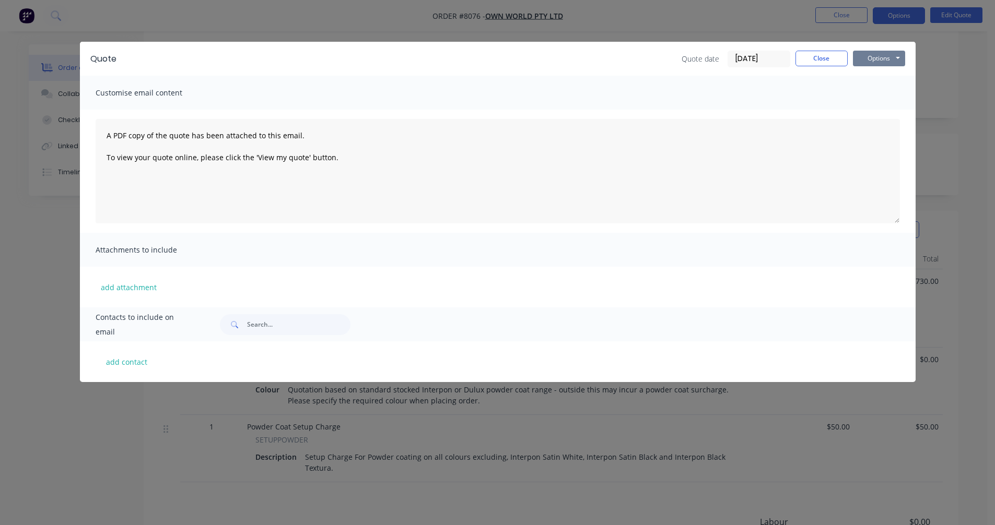
click at [888, 61] on button "Options" at bounding box center [879, 59] width 52 height 16
click at [891, 77] on button "Preview" at bounding box center [886, 76] width 67 height 17
click at [811, 62] on button "Close" at bounding box center [821, 59] width 52 height 16
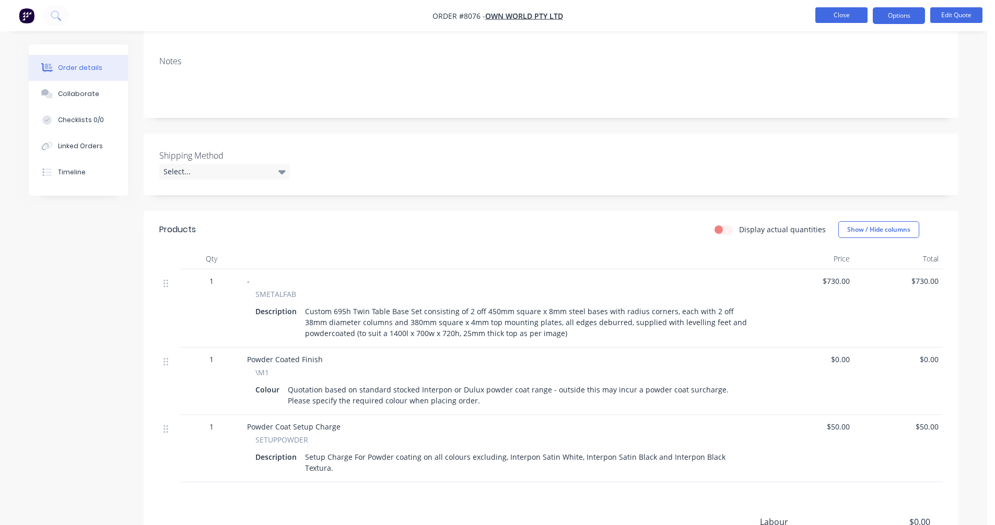
click at [844, 13] on button "Close" at bounding box center [841, 15] width 52 height 16
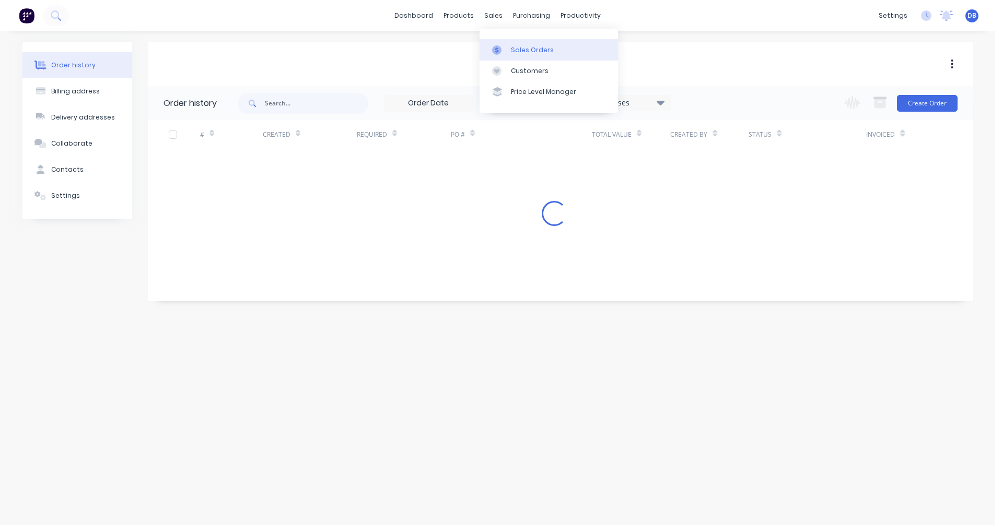
click at [512, 45] on div "Sales Orders" at bounding box center [532, 49] width 43 height 9
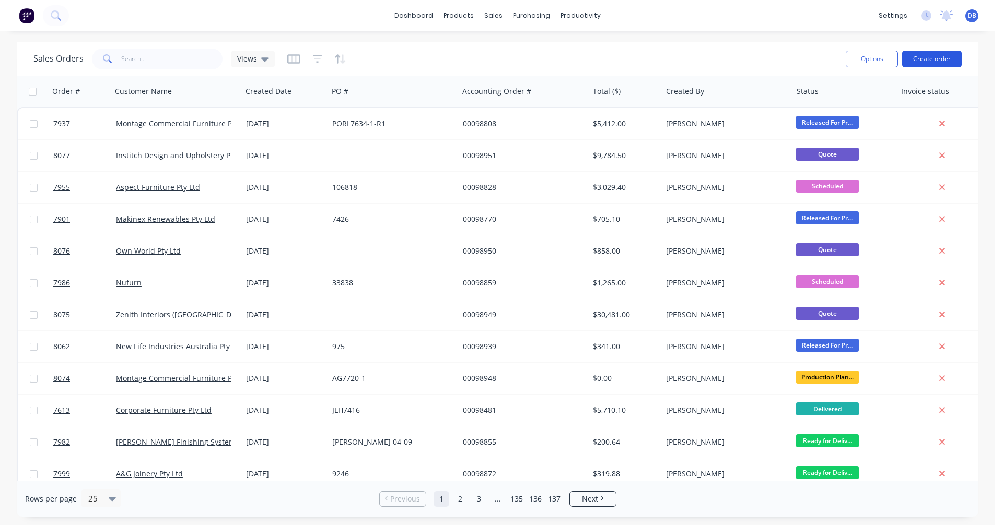
click at [943, 62] on button "Create order" at bounding box center [932, 59] width 60 height 17
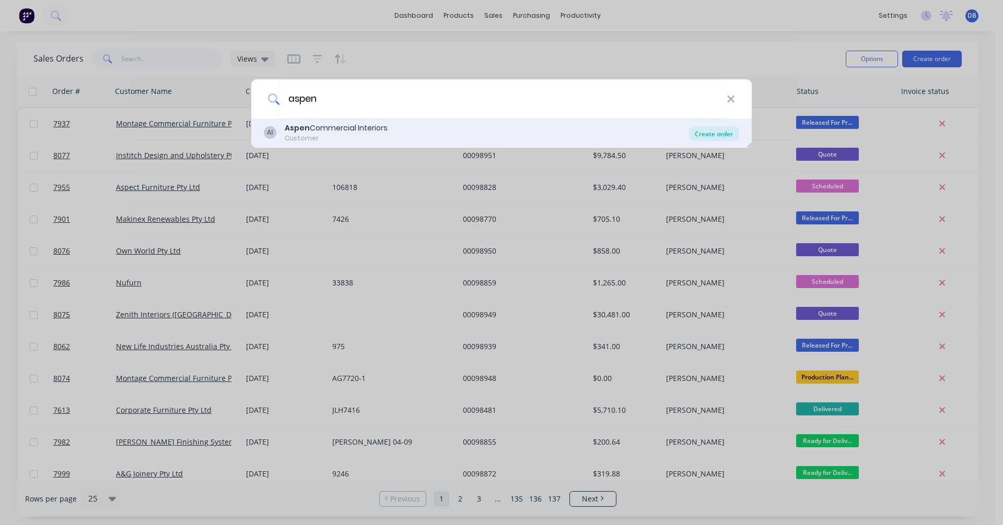
type input "aspen"
click at [708, 137] on div "Create order" at bounding box center [713, 133] width 51 height 15
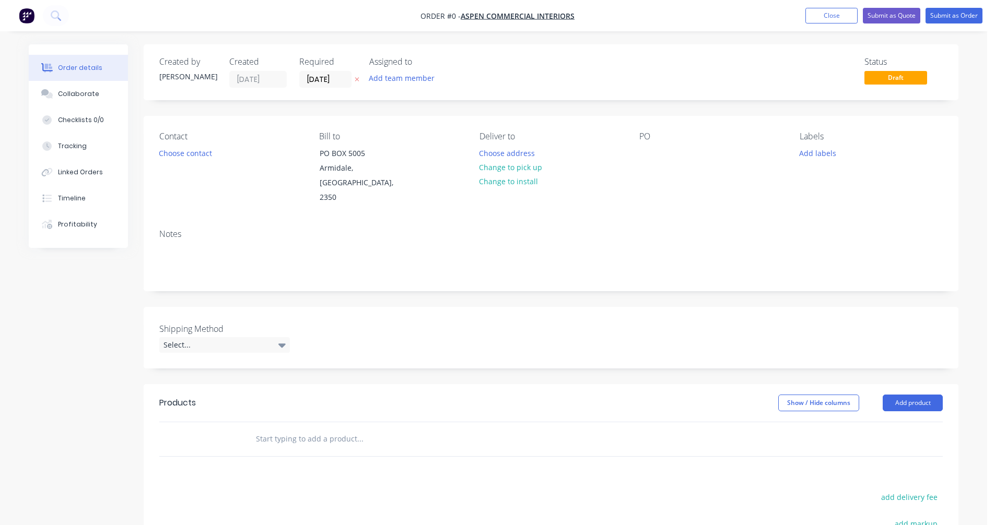
click at [270, 429] on input "text" at bounding box center [359, 439] width 209 height 21
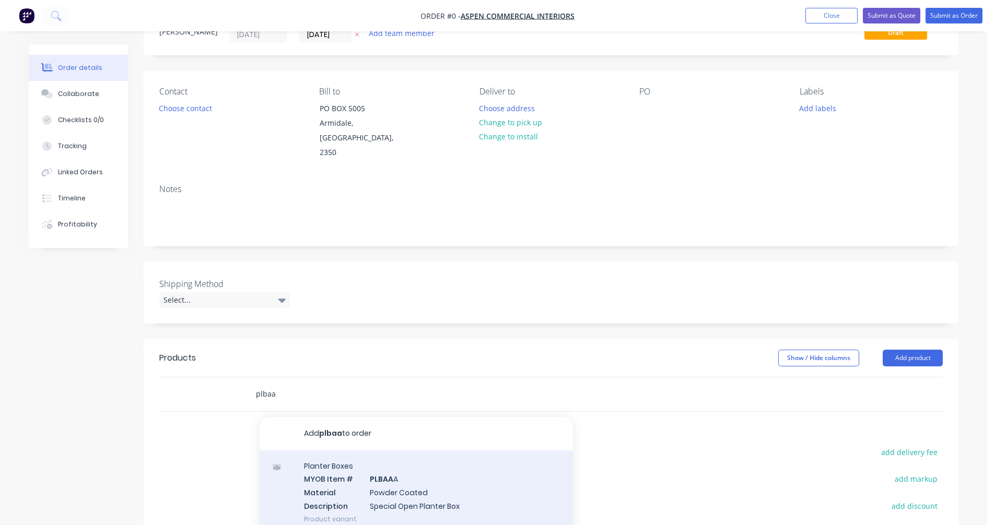
scroll to position [104, 0]
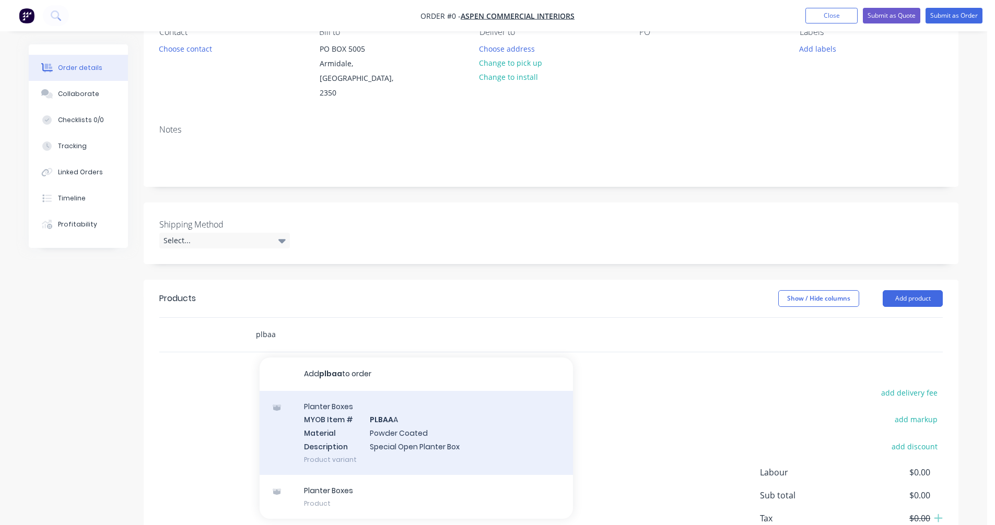
type input "plbaa"
click at [392, 431] on div "Planter Boxes MYOB Item # PLBAA A Material Powder Coated Description Special Op…" at bounding box center [416, 433] width 313 height 84
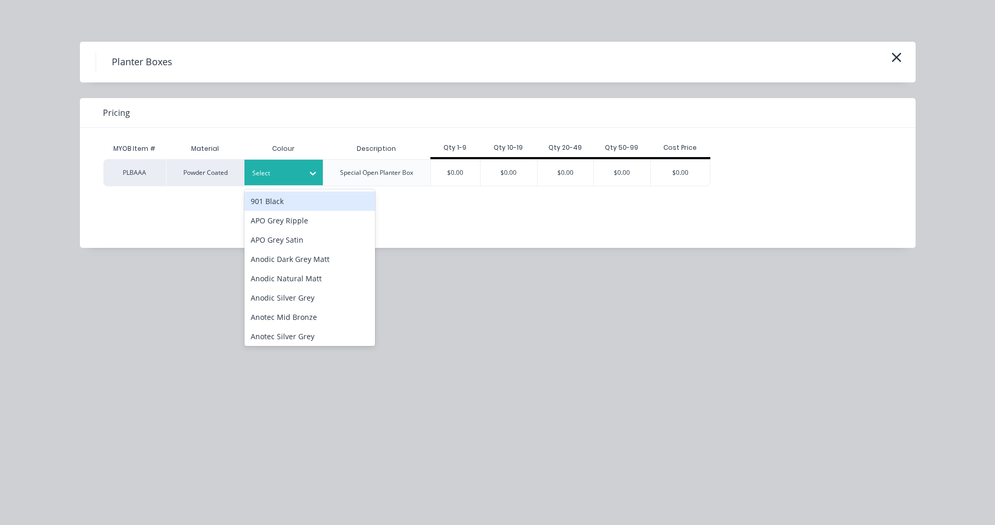
click at [313, 170] on icon at bounding box center [313, 173] width 10 height 10
type input "satin"
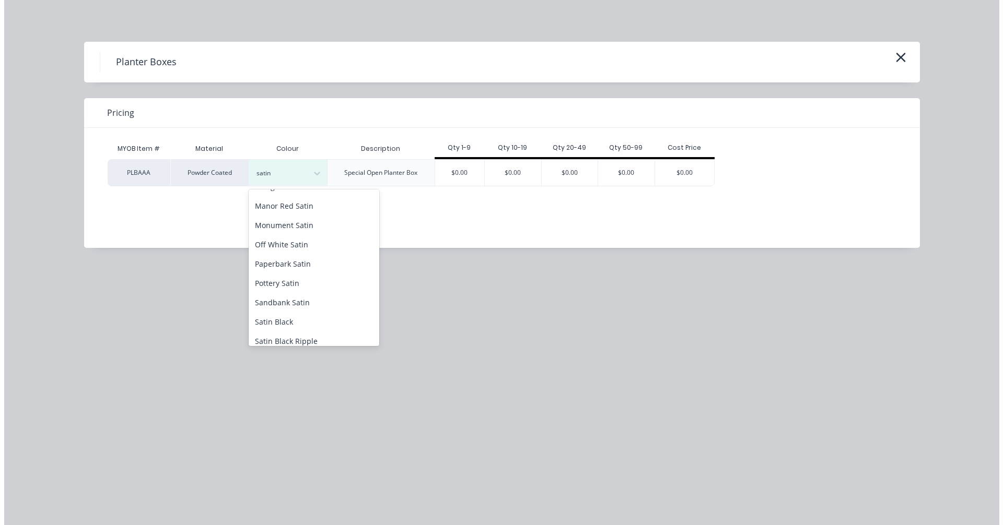
scroll to position [209, 0]
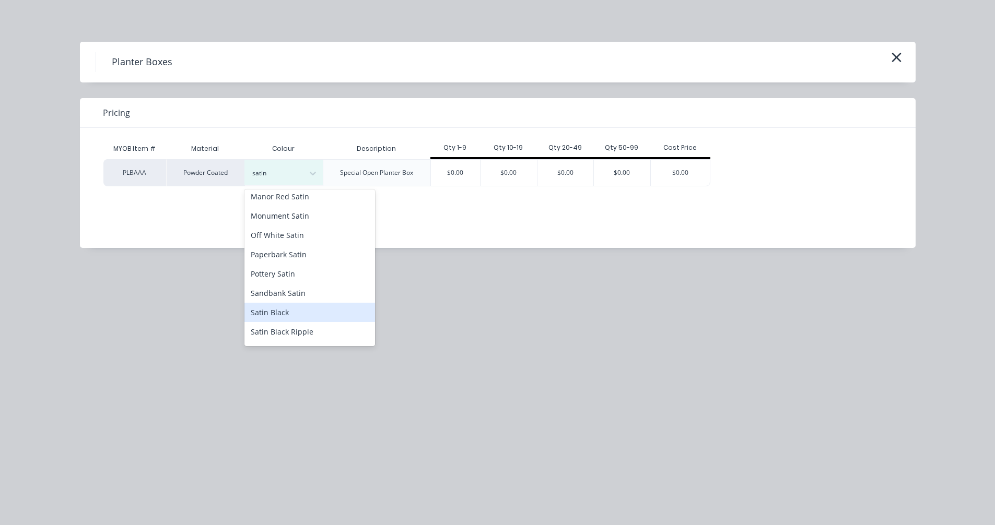
click at [295, 303] on div "Satin Black" at bounding box center [309, 312] width 131 height 19
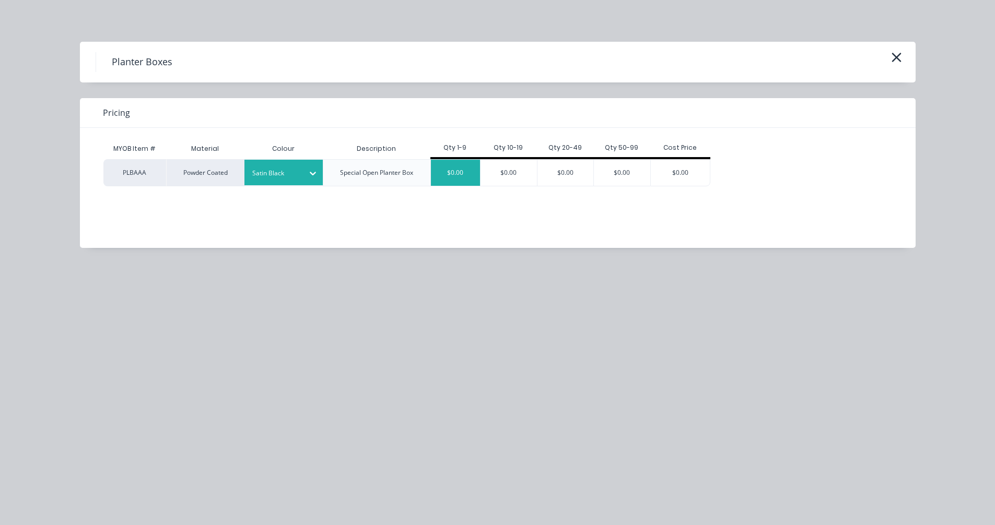
click at [455, 171] on div "$0.00" at bounding box center [456, 173] width 50 height 26
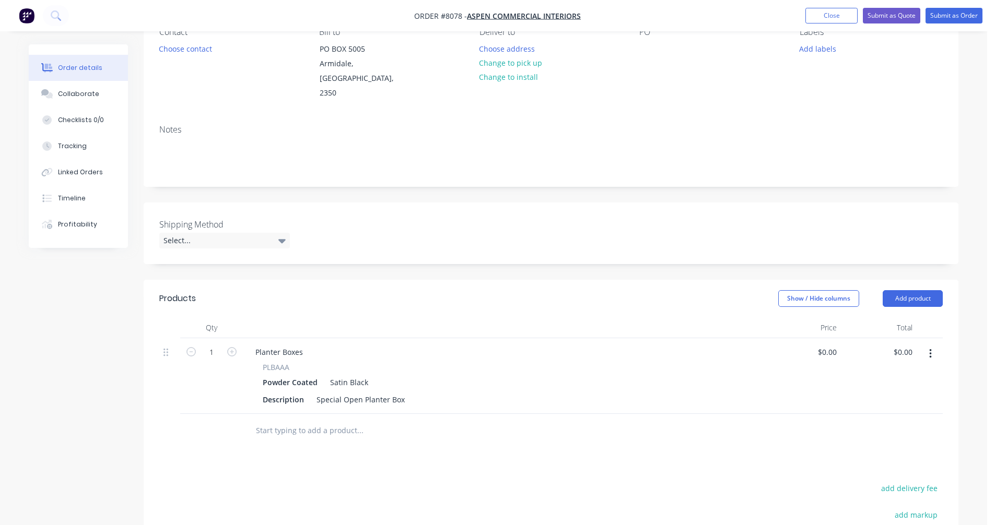
click at [336, 375] on div "Satin Black" at bounding box center [347, 382] width 42 height 15
click at [354, 392] on div "Special Open Planter Box" at bounding box center [360, 399] width 97 height 15
drag, startPoint x: 404, startPoint y: 385, endPoint x: 301, endPoint y: 389, distance: 103.0
click at [301, 392] on div "Description Special Open Planter Box" at bounding box center [502, 399] width 487 height 15
paste div
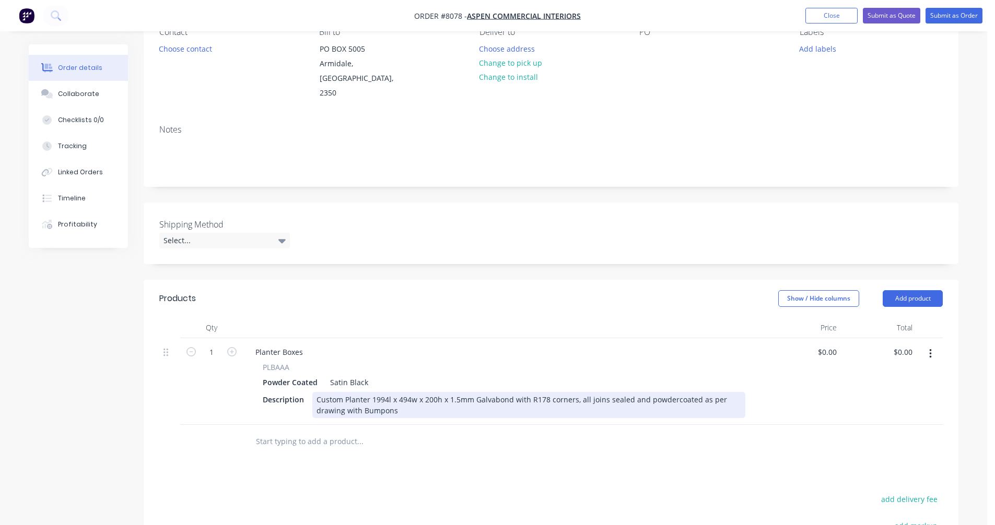
click at [384, 392] on div "Custom Planter 1994l x 494w x 200h x 1.5mm Galvabond with R178 corners, all joi…" at bounding box center [528, 405] width 433 height 26
click at [378, 392] on div "Custom Planter 1994l x 494w x 200h x 1.5mm Galvabond with R178 corners, all joi…" at bounding box center [528, 405] width 433 height 26
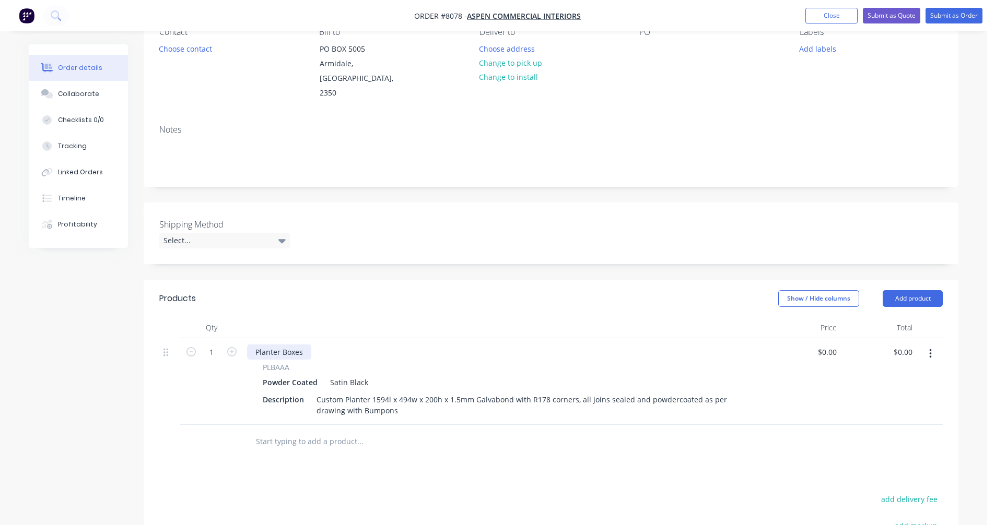
click at [289, 345] on div "Planter Boxes" at bounding box center [279, 352] width 64 height 15
drag, startPoint x: 302, startPoint y: 339, endPoint x: 233, endPoint y: 344, distance: 69.6
click at [235, 341] on div "1 Planter Boxes PLBAAA Powder Coated Satin Black Description Custom Planter 159…" at bounding box center [550, 381] width 783 height 87
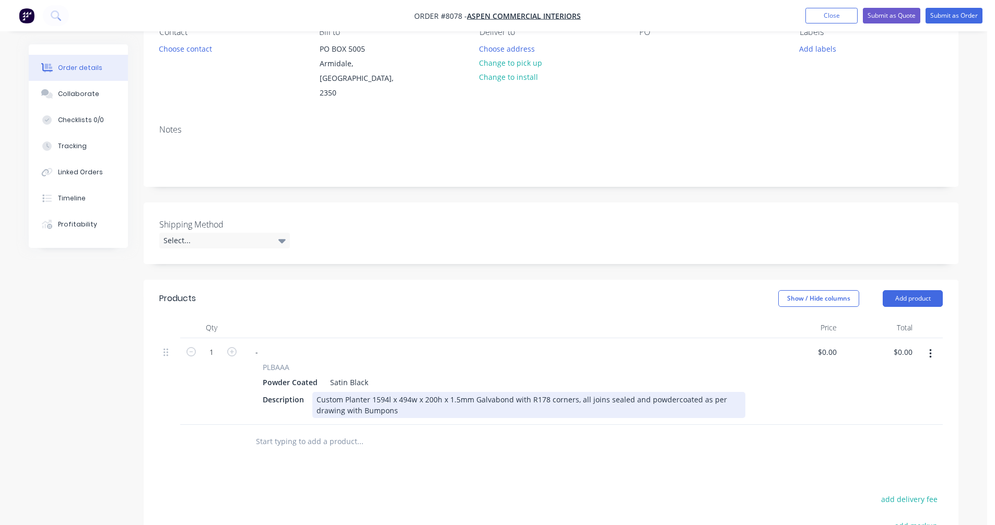
click at [343, 396] on div "Custom Planter 1594l x 494w x 200h x 1.5mm Galvabond with R178 corners, all joi…" at bounding box center [528, 405] width 433 height 26
click at [484, 395] on div "Custom Planter 1594l x 494w x 200h x 1.5mm Galvabond with R178 corners, all joi…" at bounding box center [528, 405] width 433 height 26
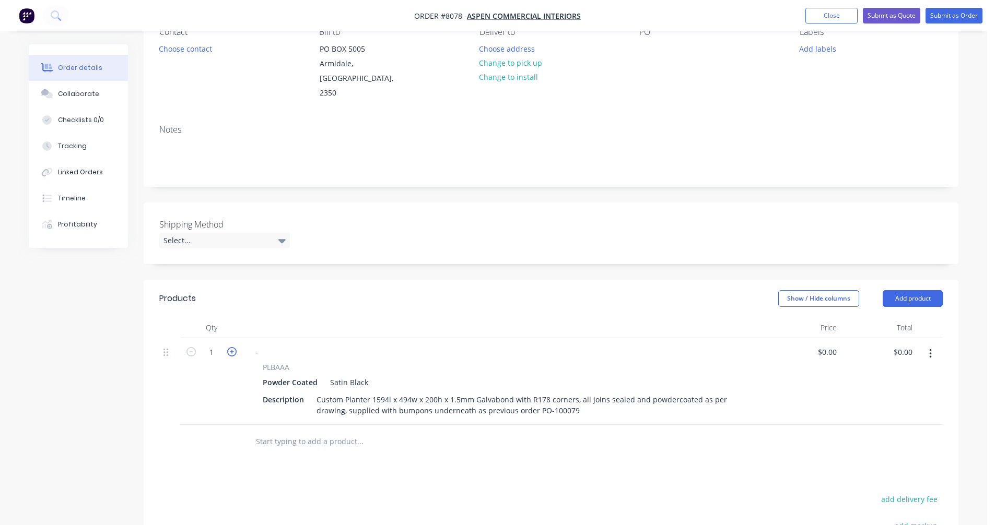
click at [228, 347] on icon "button" at bounding box center [231, 351] width 9 height 9
type input "5"
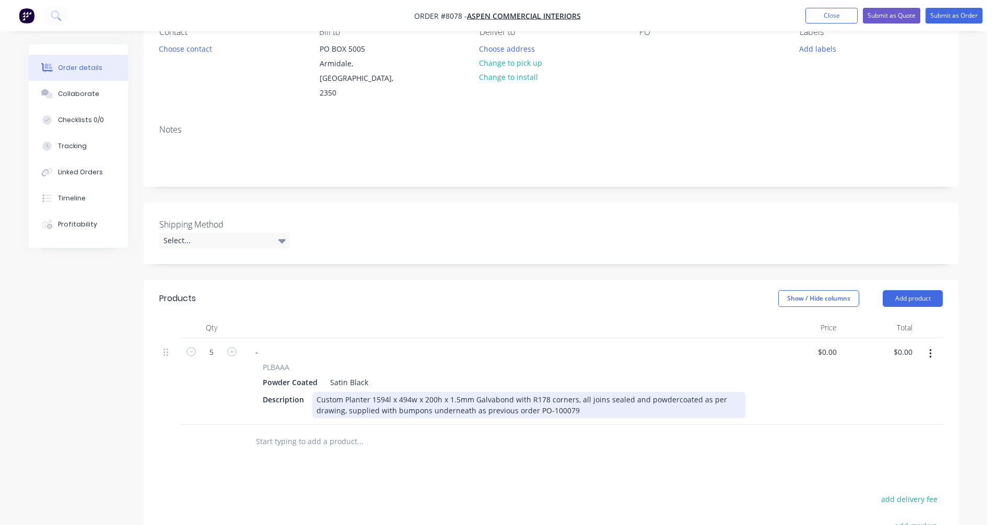
click at [435, 392] on div "Custom Planter 1594l x 494w x 200h x 1.5mm Galvabond with R178 corners, all joi…" at bounding box center [528, 405] width 433 height 26
type input "$398.00"
type input "$1,990.00"
click at [377, 398] on div "Custom Planter 1594l x 494w x 200h x 1.5mm Galvabond with R178 corners, all joi…" at bounding box center [528, 405] width 433 height 26
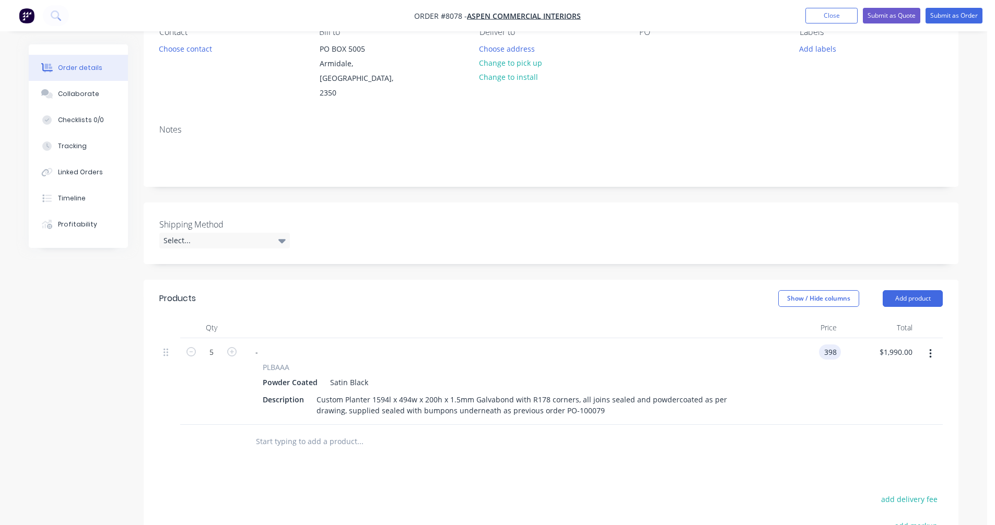
type input "$398.00"
type input "$1,990.00"
click at [892, 16] on button "Submit as Quote" at bounding box center [891, 16] width 57 height 16
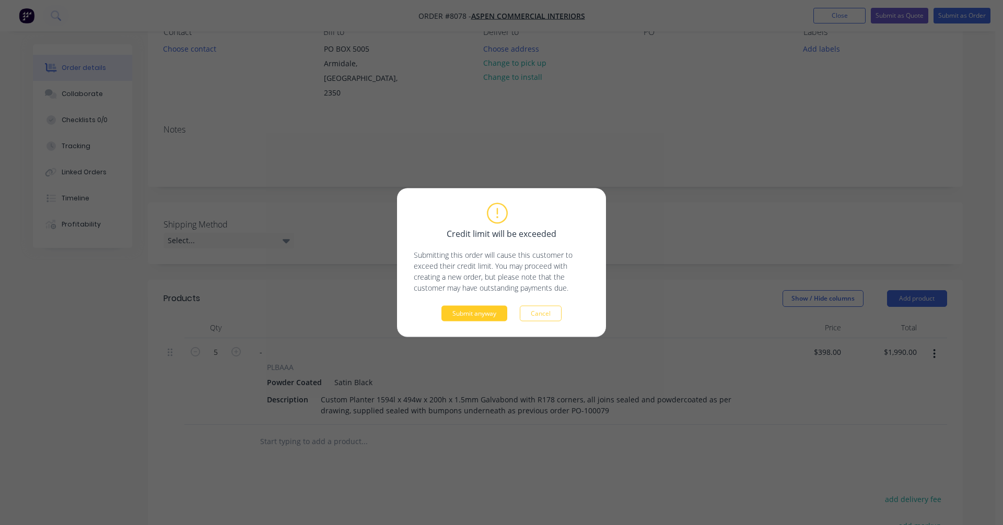
click at [473, 310] on button "Submit anyway" at bounding box center [474, 314] width 66 height 16
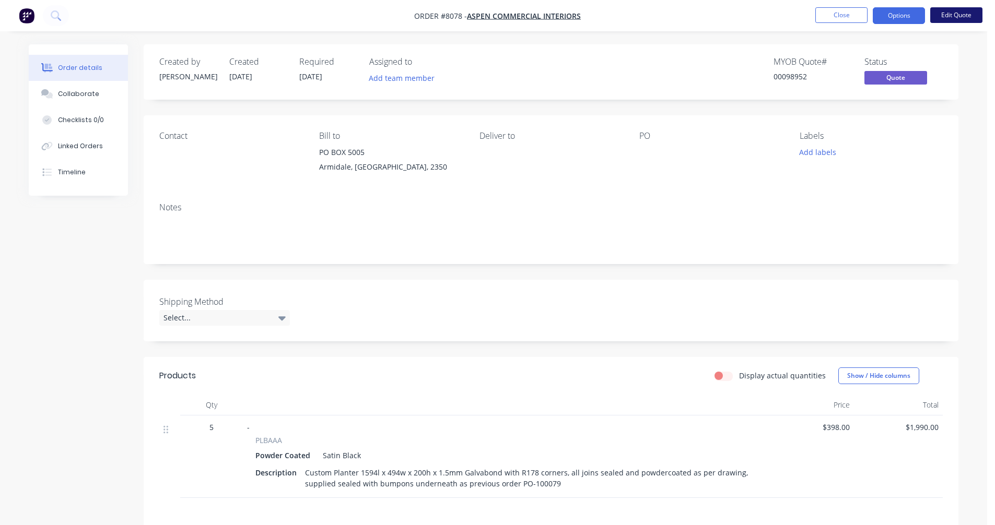
click at [947, 14] on button "Edit Quote" at bounding box center [956, 15] width 52 height 16
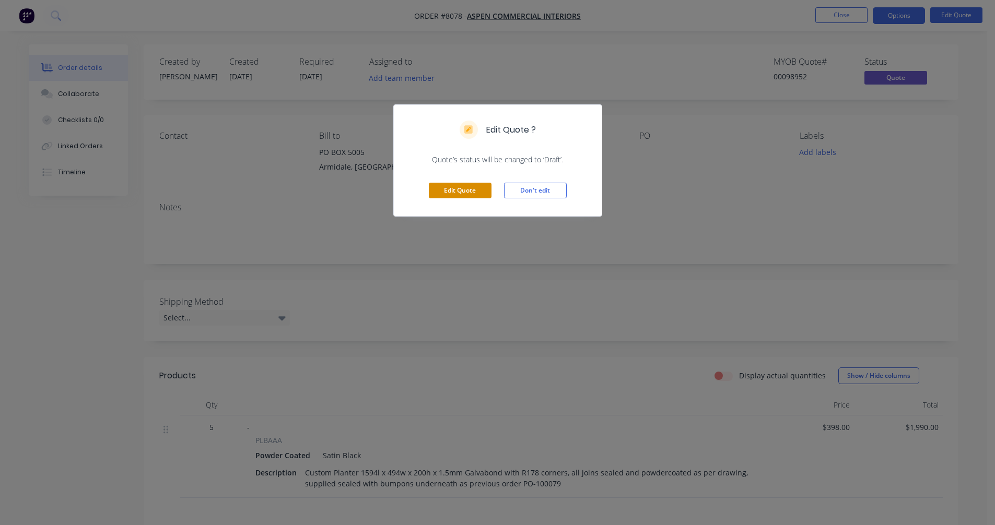
click at [474, 189] on button "Edit Quote" at bounding box center [460, 191] width 63 height 16
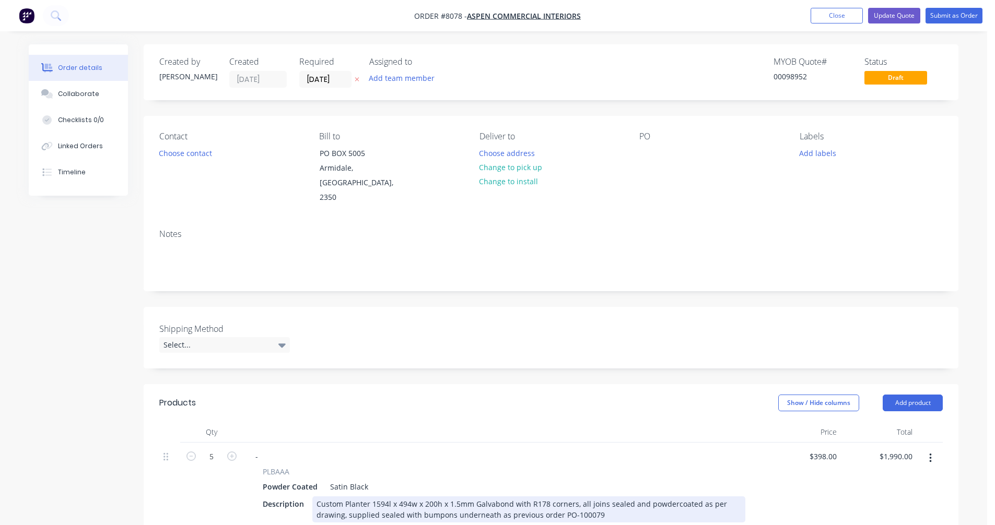
click at [455, 497] on div "Custom Planter 1594l x 494w x 200h x 1.5mm Galvabond with R178 corners, all joi…" at bounding box center [528, 510] width 433 height 26
type input "$412.00"
type input "$2,060.00"
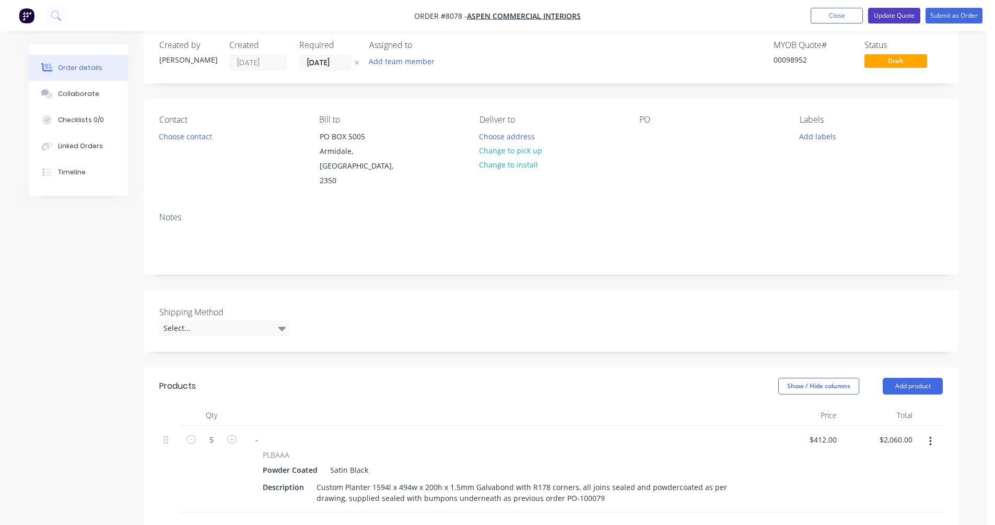
click at [887, 13] on button "Update Quote" at bounding box center [894, 16] width 52 height 16
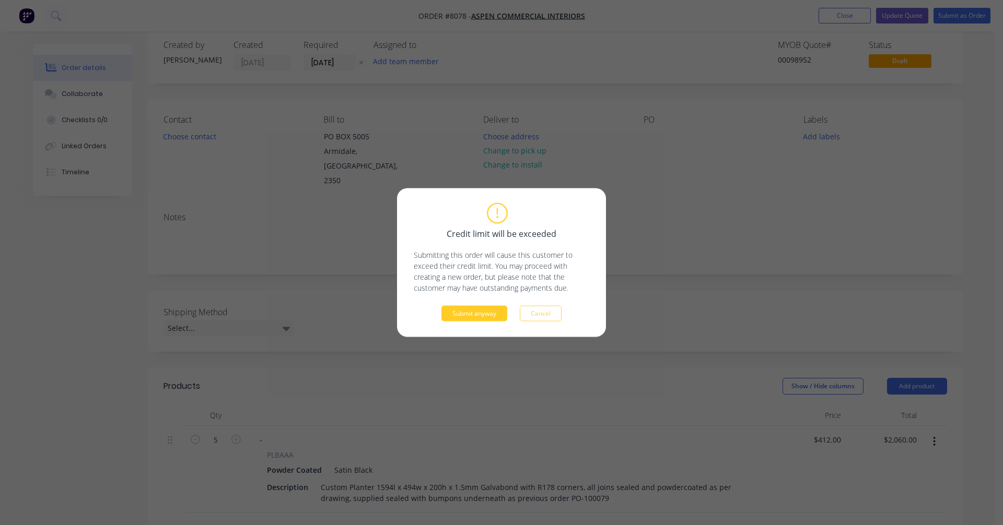
click at [492, 311] on button "Submit anyway" at bounding box center [474, 314] width 66 height 16
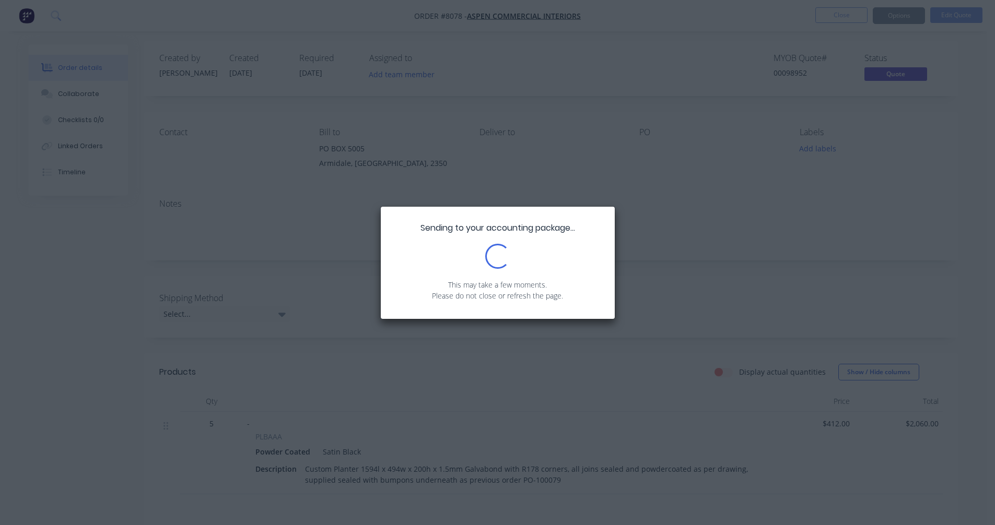
scroll to position [0, 0]
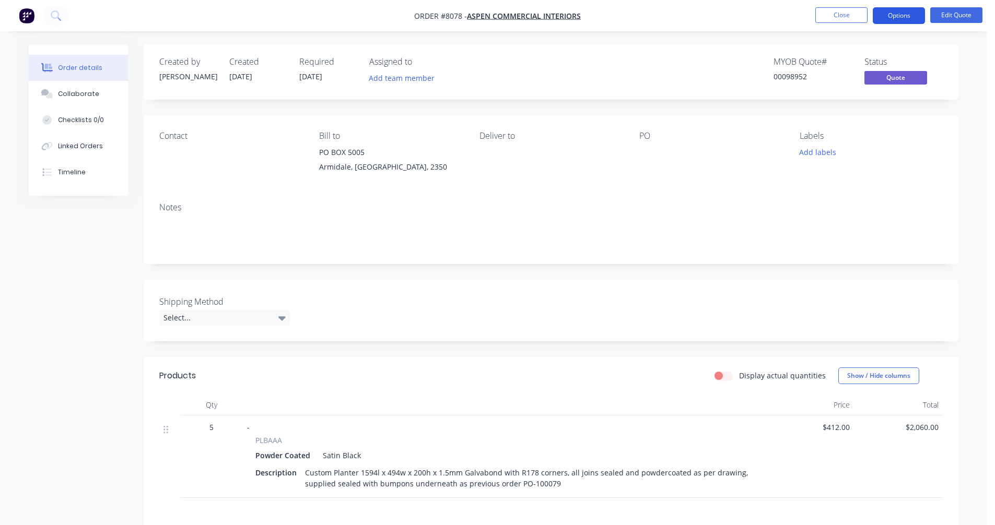
click at [898, 14] on button "Options" at bounding box center [899, 15] width 52 height 17
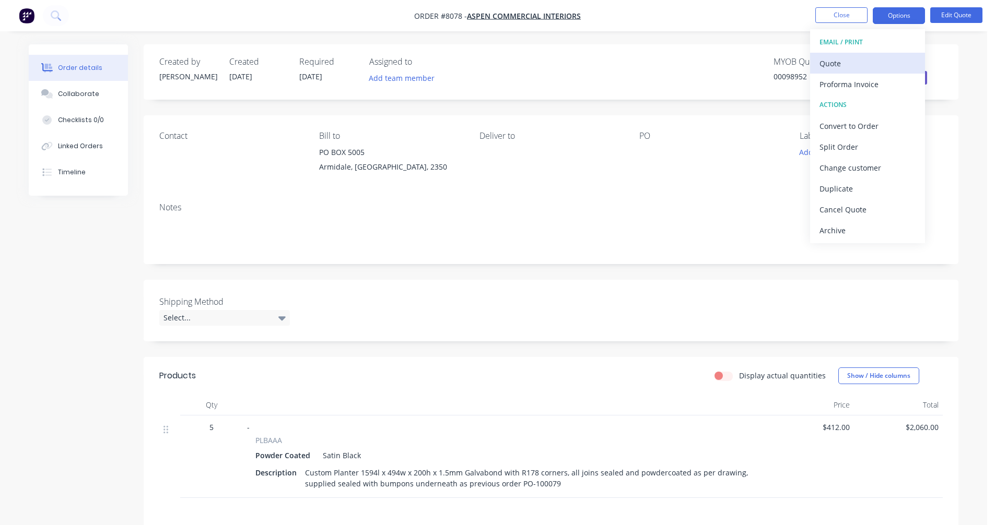
click at [846, 67] on div "Quote" at bounding box center [867, 63] width 96 height 15
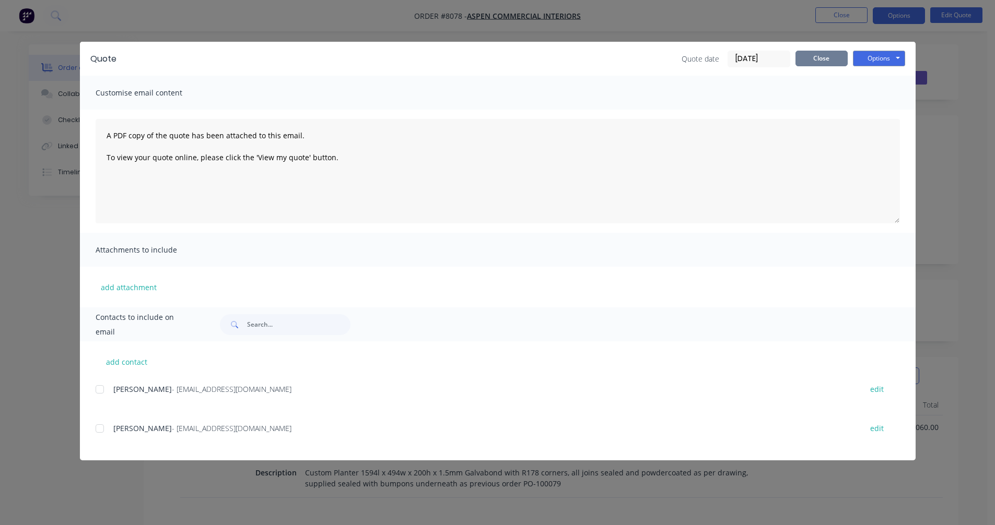
click at [824, 53] on button "Close" at bounding box center [821, 59] width 52 height 16
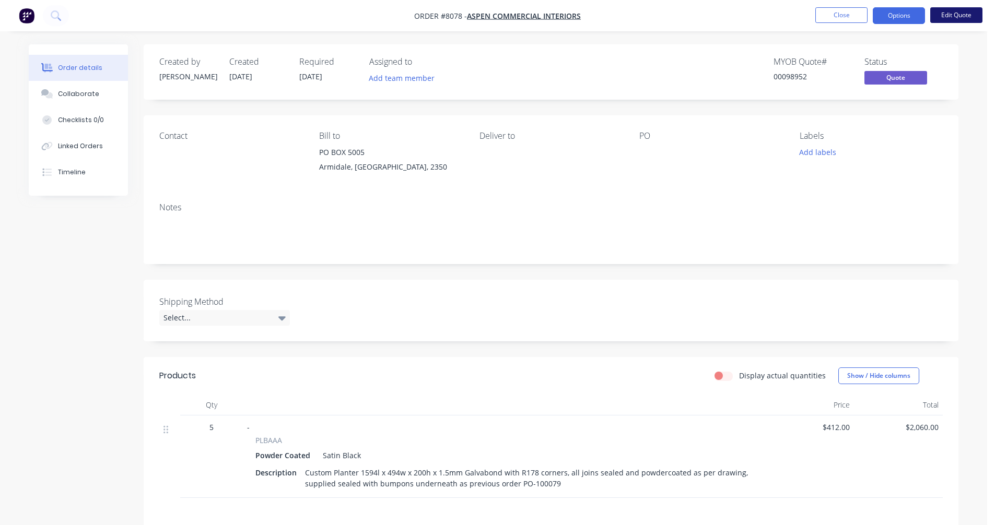
click at [949, 20] on button "Edit Quote" at bounding box center [956, 15] width 52 height 16
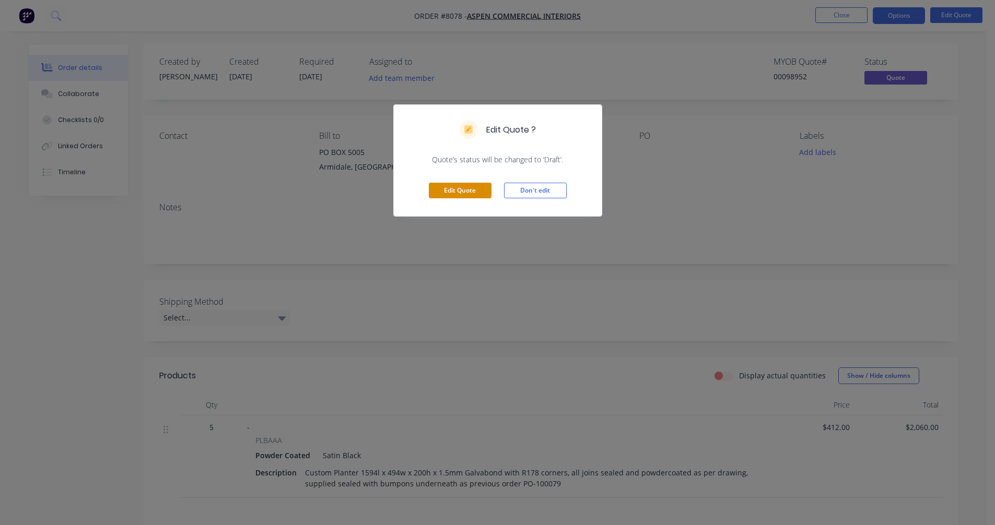
click at [460, 192] on button "Edit Quote" at bounding box center [460, 191] width 63 height 16
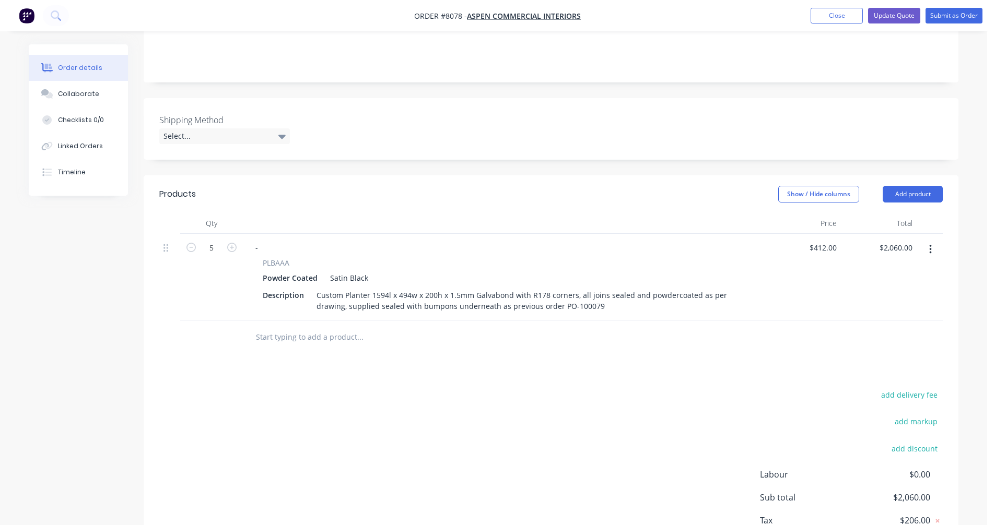
scroll to position [261, 0]
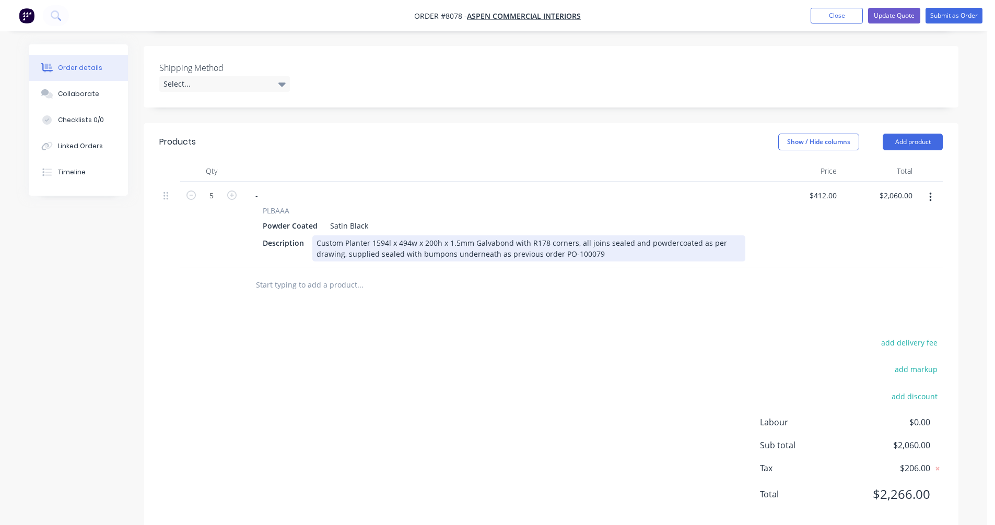
click at [485, 236] on div "Custom Planter 1594l x 494w x 200h x 1.5mm Galvabond with R178 corners, all joi…" at bounding box center [528, 249] width 433 height 26
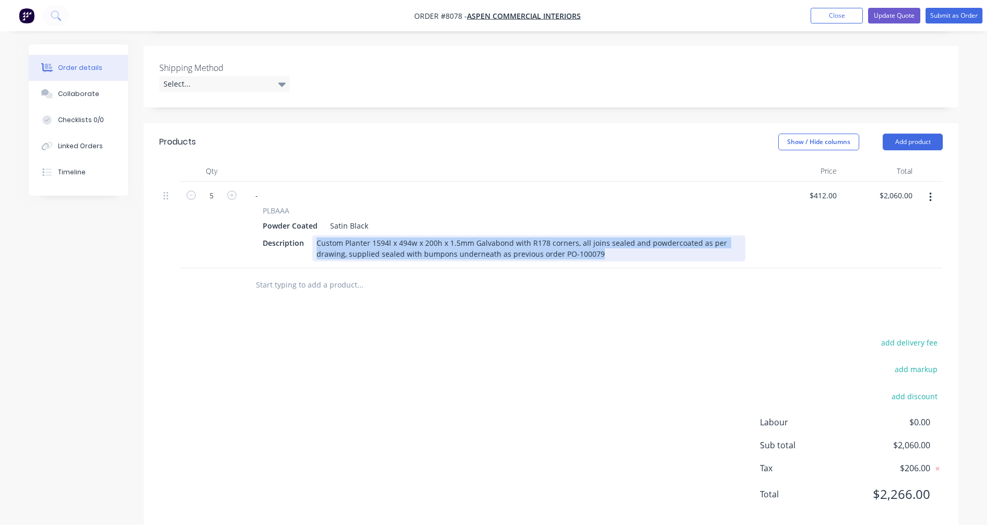
drag, startPoint x: 606, startPoint y: 241, endPoint x: 313, endPoint y: 225, distance: 293.9
click at [313, 236] on div "Custom Planter 1594l x 494w x 200h x 1.5mm Galvabond with R178 corners, all joi…" at bounding box center [528, 249] width 433 height 26
copy div "Custom Planter 1594l x 494w x 200h x 1.5mm Galvabond with R178 corners, all joi…"
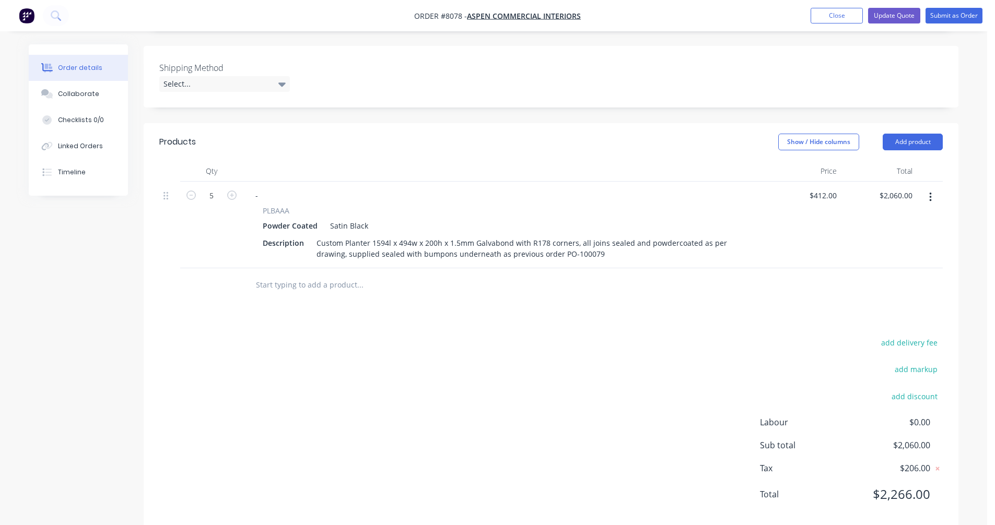
click at [292, 275] on input "text" at bounding box center [359, 285] width 209 height 21
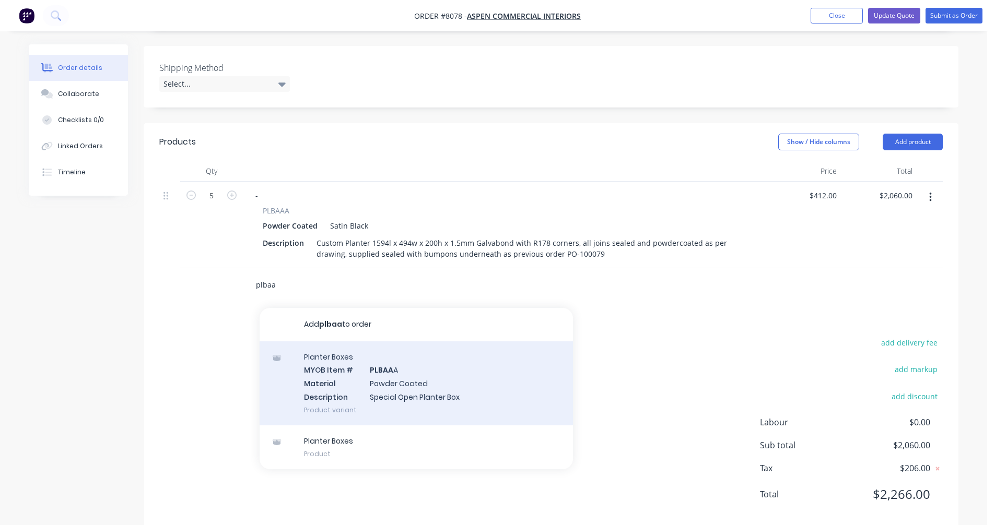
type input "plbaa"
click at [393, 371] on div "Planter Boxes MYOB Item # PLBAA A Material Powder Coated Description Special Op…" at bounding box center [416, 384] width 313 height 84
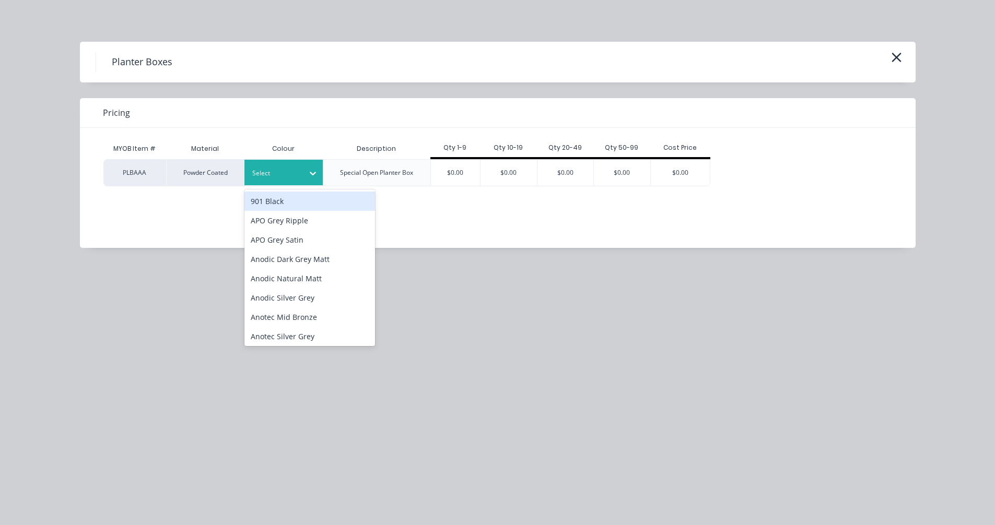
click at [274, 173] on div at bounding box center [275, 173] width 47 height 11
type input "sat"
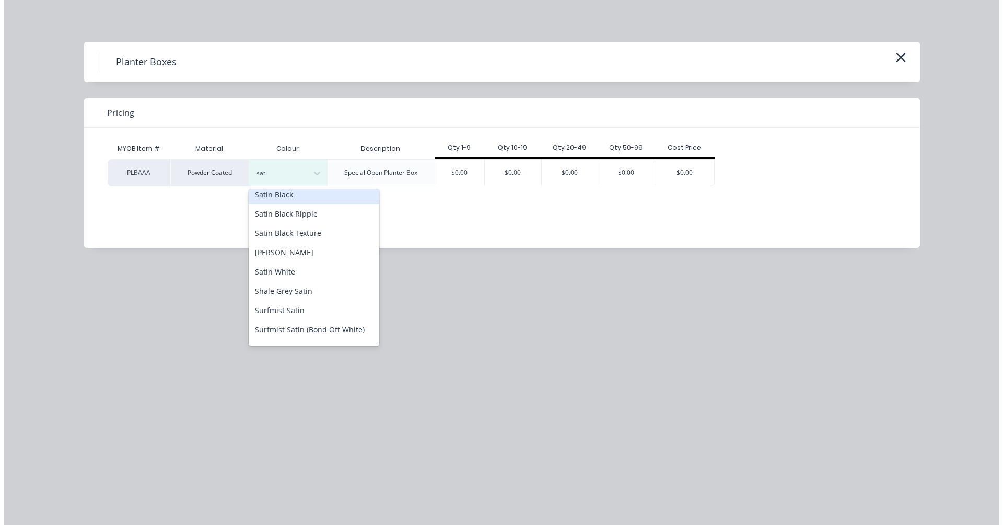
scroll to position [366, 0]
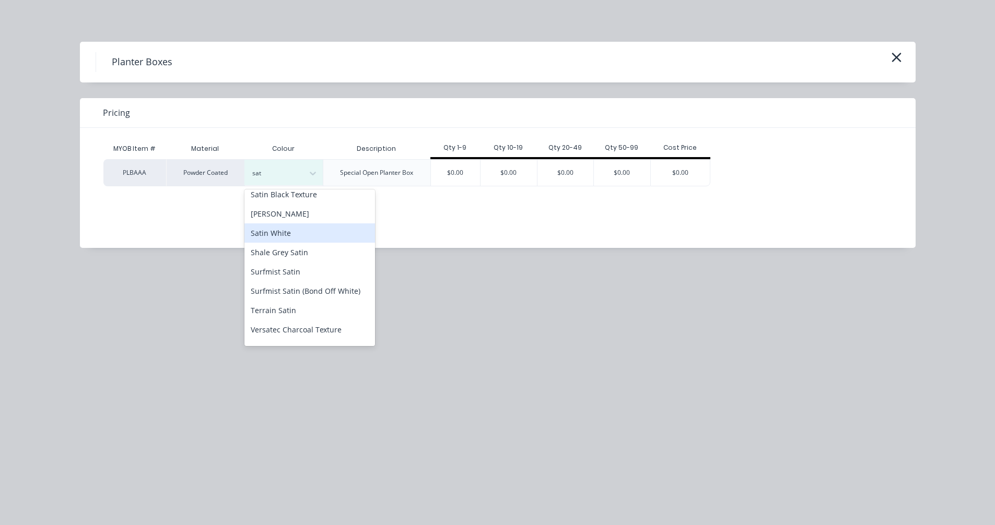
click at [292, 228] on div "Satin White" at bounding box center [309, 233] width 131 height 19
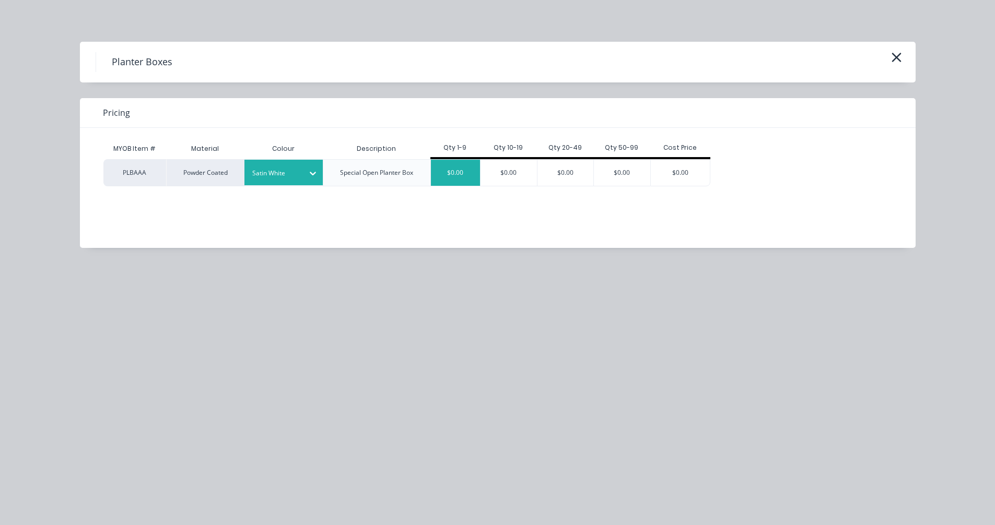
click at [458, 182] on div "$0.00" at bounding box center [456, 173] width 50 height 26
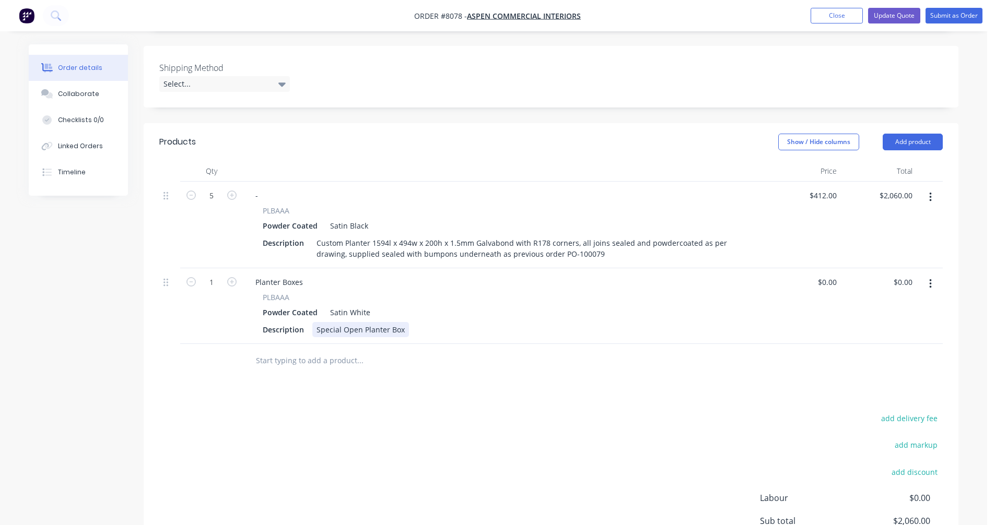
click at [354, 322] on div "Special Open Planter Box" at bounding box center [360, 329] width 97 height 15
click at [339, 322] on div "Special Open Planter Box" at bounding box center [360, 329] width 97 height 15
drag, startPoint x: 398, startPoint y: 314, endPoint x: 303, endPoint y: 314, distance: 95.1
click at [303, 322] on div "Description Special Open Planter Box" at bounding box center [502, 329] width 487 height 15
paste div
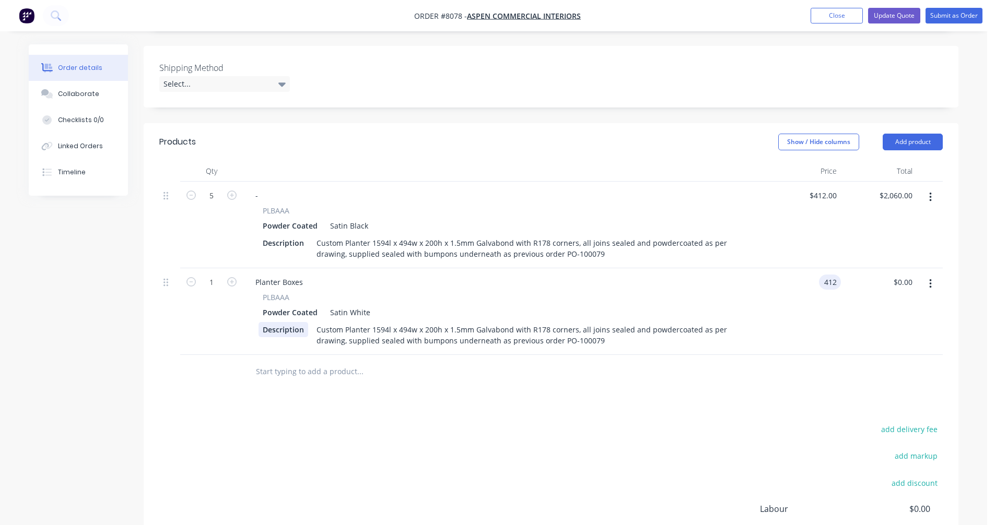
type input "$412.00"
click at [235, 276] on button "button" at bounding box center [232, 281] width 14 height 11
type input "2"
type input "$824.00"
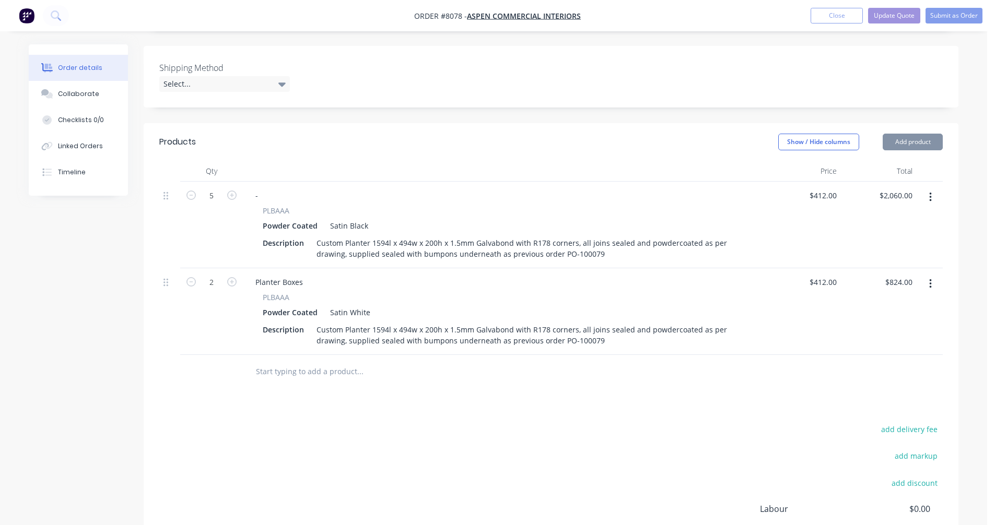
click at [235, 276] on button "button" at bounding box center [232, 281] width 14 height 11
type input "3"
type input "$1,236.00"
click at [234, 276] on button "button" at bounding box center [232, 281] width 14 height 11
type input "4"
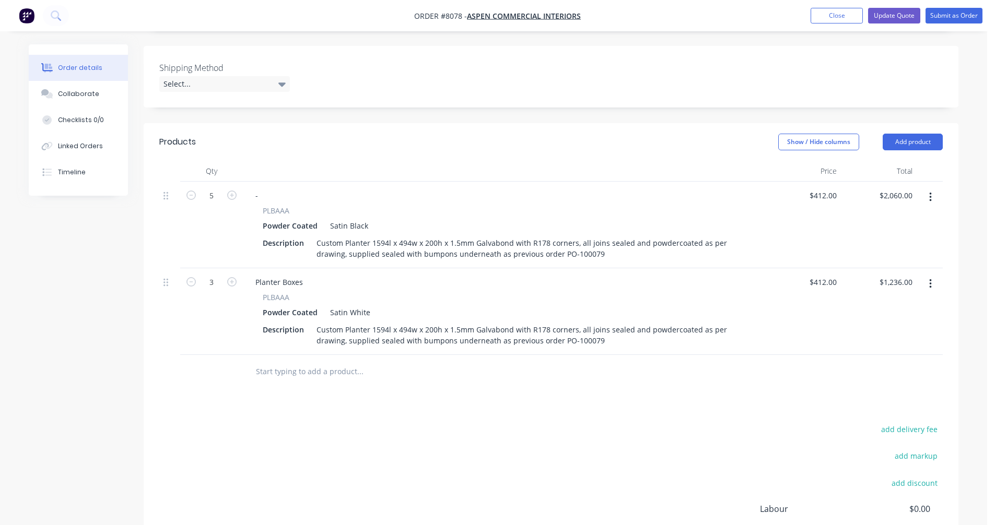
type input "$1,648.00"
click at [234, 276] on button "button" at bounding box center [232, 281] width 14 height 11
type input "5"
type input "$2,060.00"
type input "$412.00"
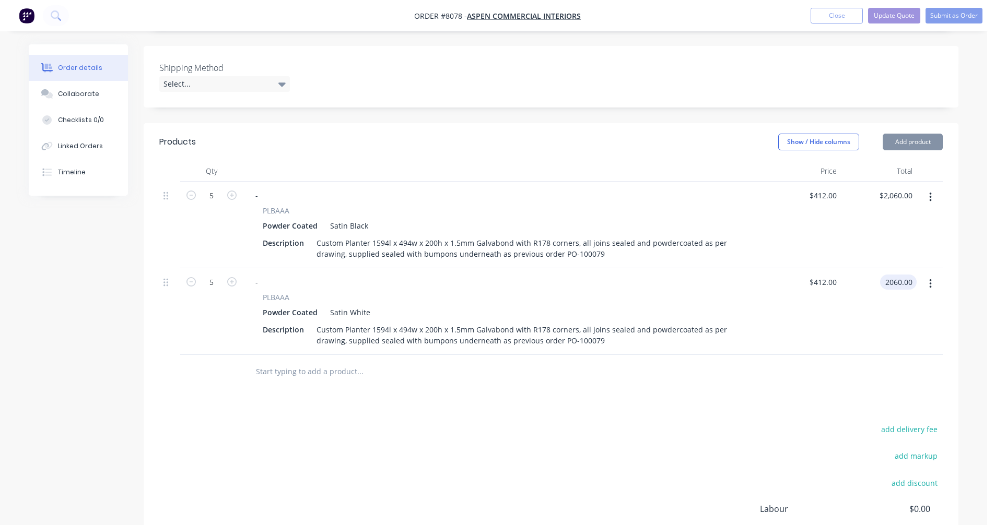
type input "$2,060.00"
click at [931, 192] on icon "button" at bounding box center [930, 197] width 3 height 11
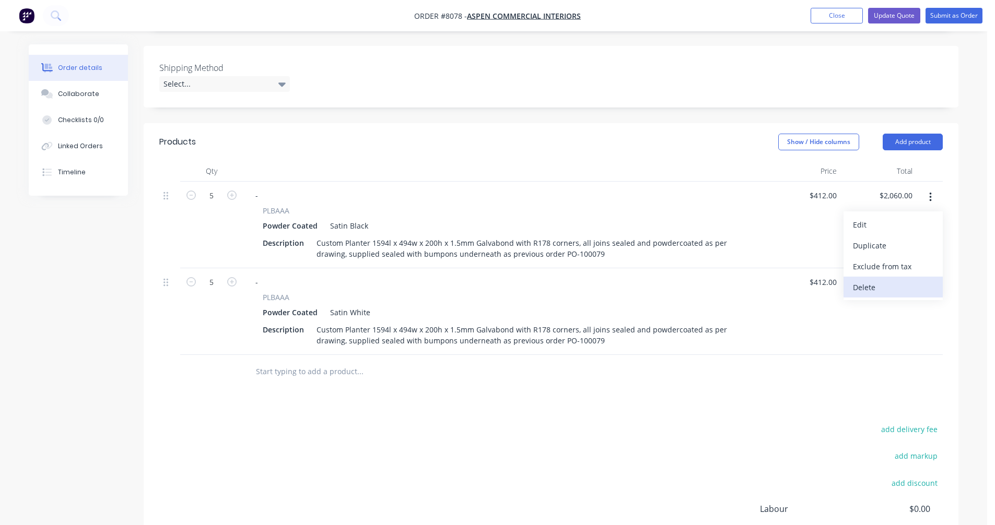
click at [881, 280] on div "Delete" at bounding box center [893, 287] width 80 height 15
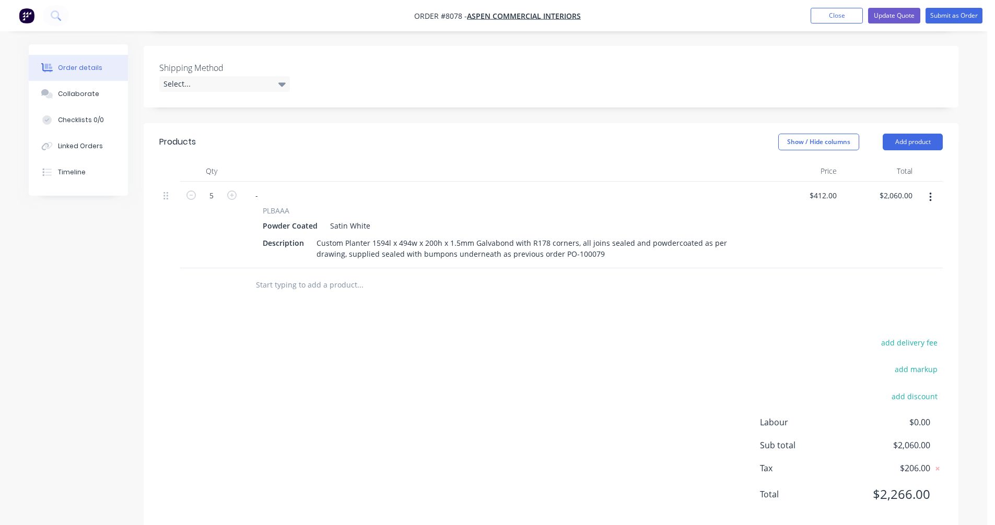
click at [321, 275] on input "text" at bounding box center [359, 285] width 209 height 21
click at [898, 14] on button "Update Quote" at bounding box center [894, 16] width 52 height 16
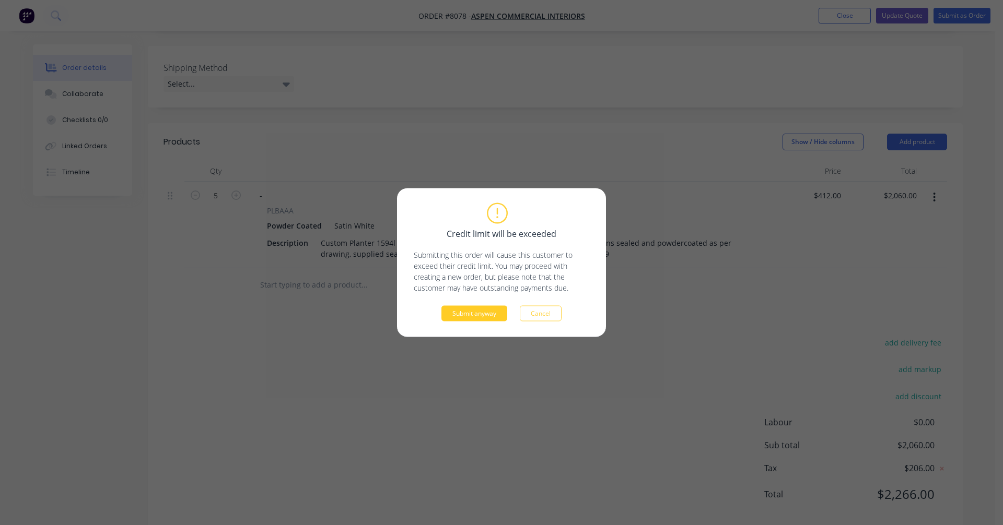
click at [482, 313] on button "Submit anyway" at bounding box center [474, 314] width 66 height 16
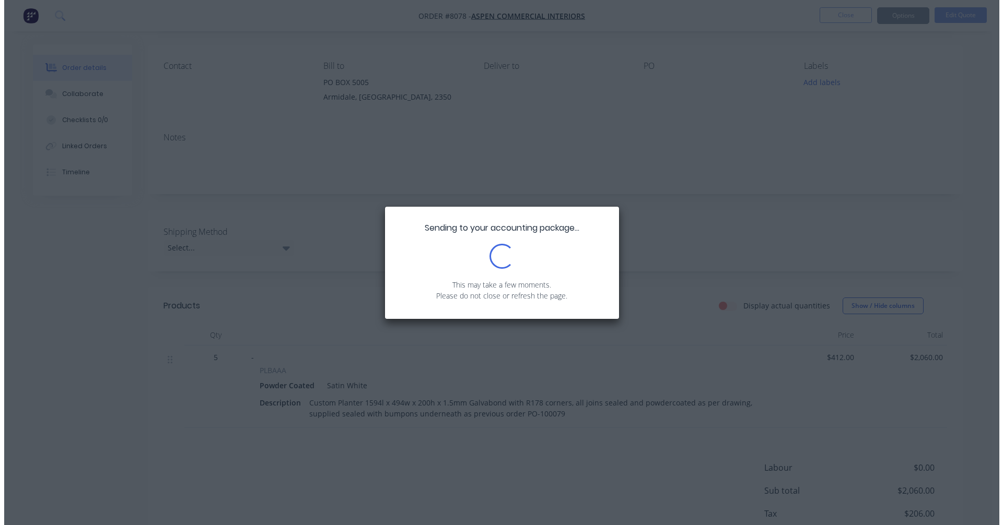
scroll to position [0, 0]
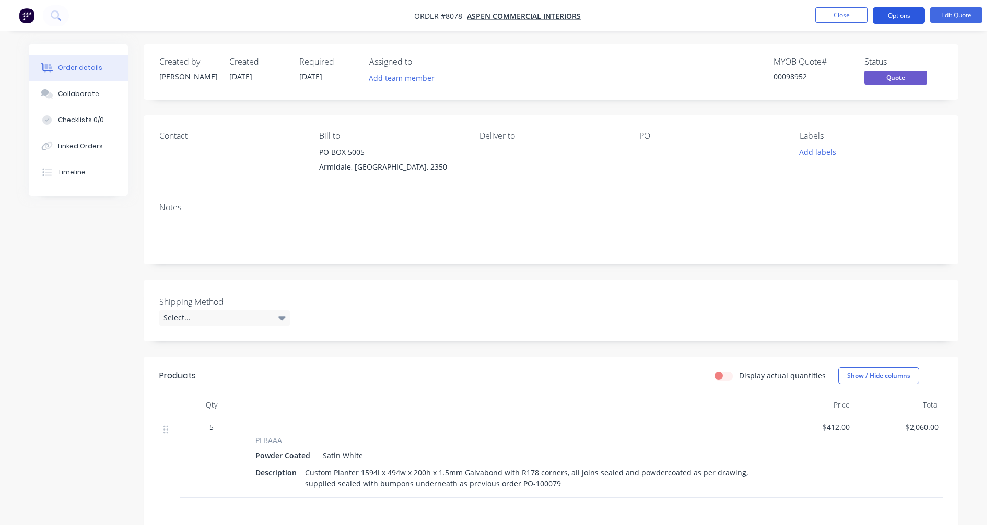
click at [892, 15] on button "Options" at bounding box center [899, 15] width 52 height 17
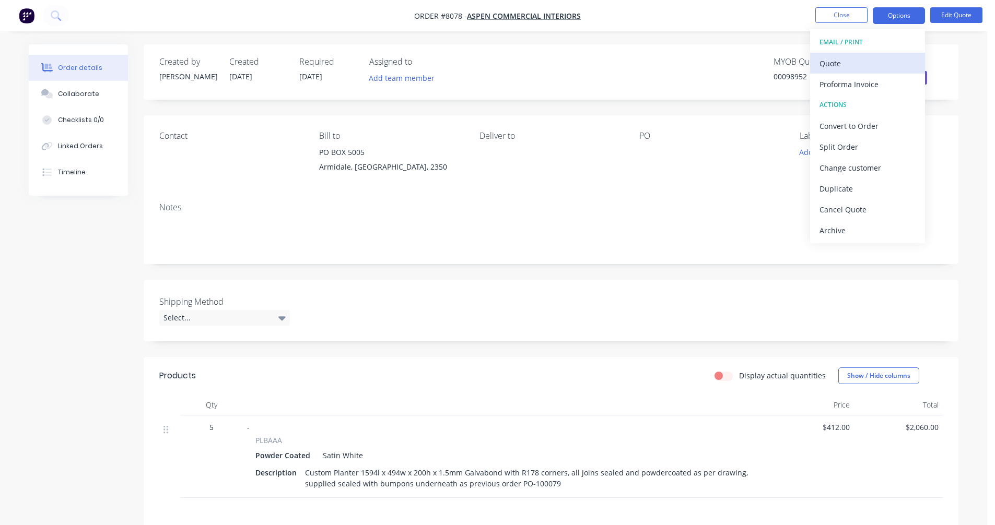
click at [848, 62] on div "Quote" at bounding box center [867, 63] width 96 height 15
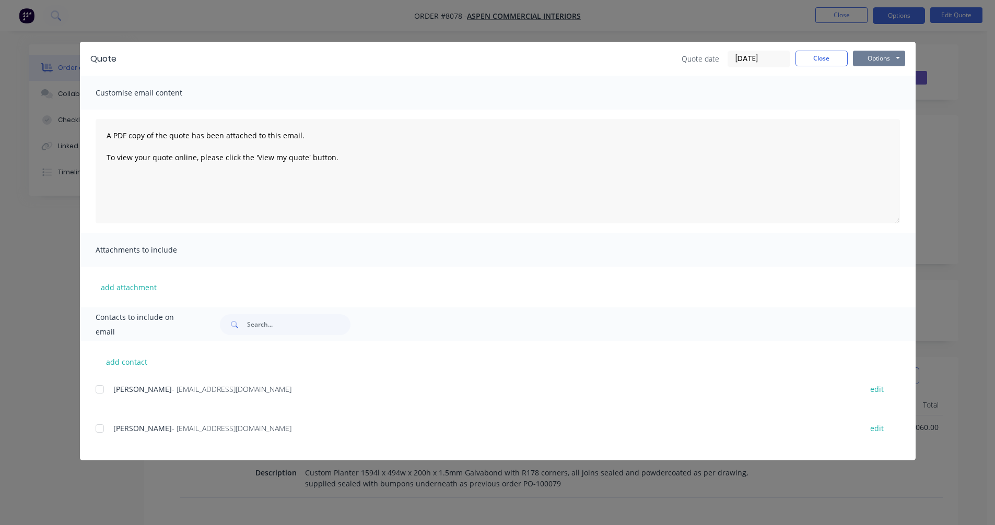
click at [873, 58] on button "Options" at bounding box center [879, 59] width 52 height 16
click at [880, 73] on button "Preview" at bounding box center [886, 76] width 67 height 17
drag, startPoint x: 815, startPoint y: 58, endPoint x: 818, endPoint y: 53, distance: 6.1
click at [815, 58] on button "Close" at bounding box center [821, 59] width 52 height 16
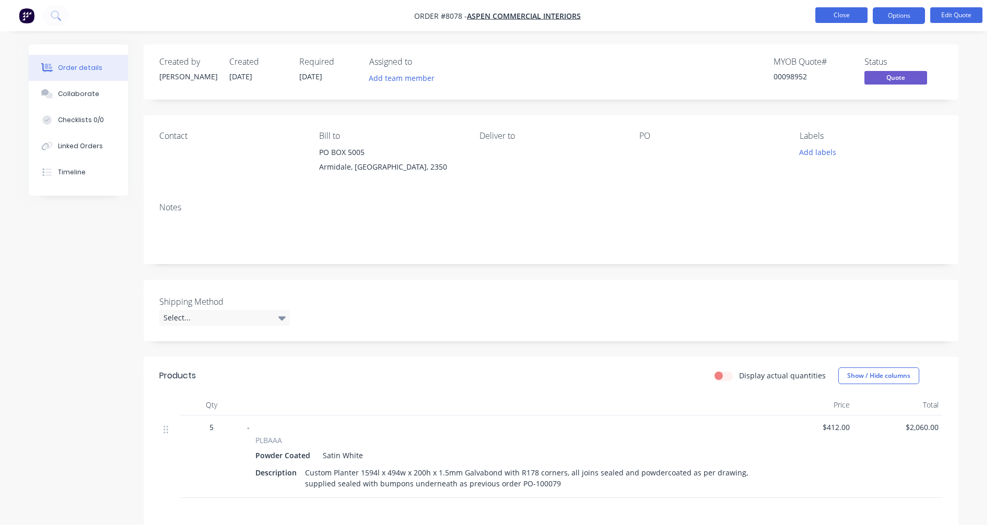
click at [834, 16] on button "Close" at bounding box center [841, 15] width 52 height 16
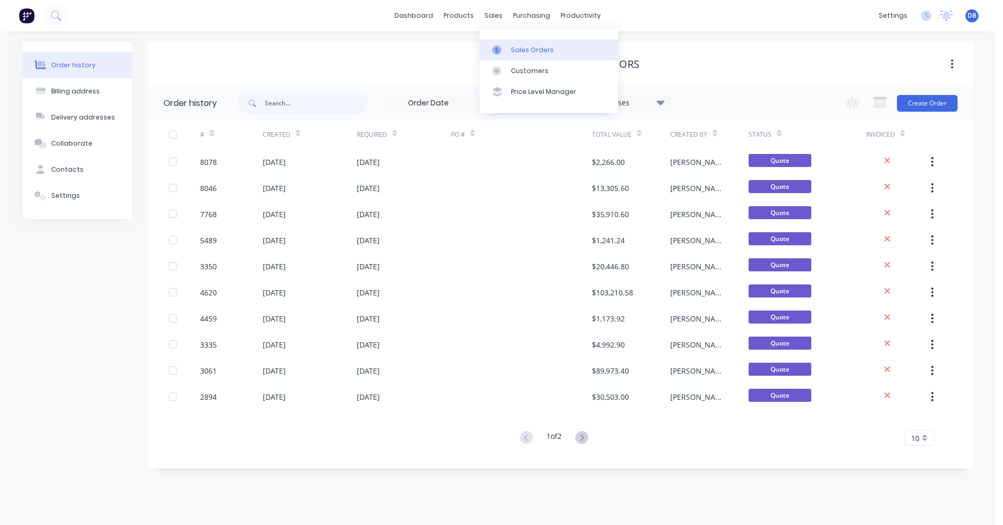
click at [509, 48] on link "Sales Orders" at bounding box center [548, 49] width 138 height 21
